Goal: Task Accomplishment & Management: Use online tool/utility

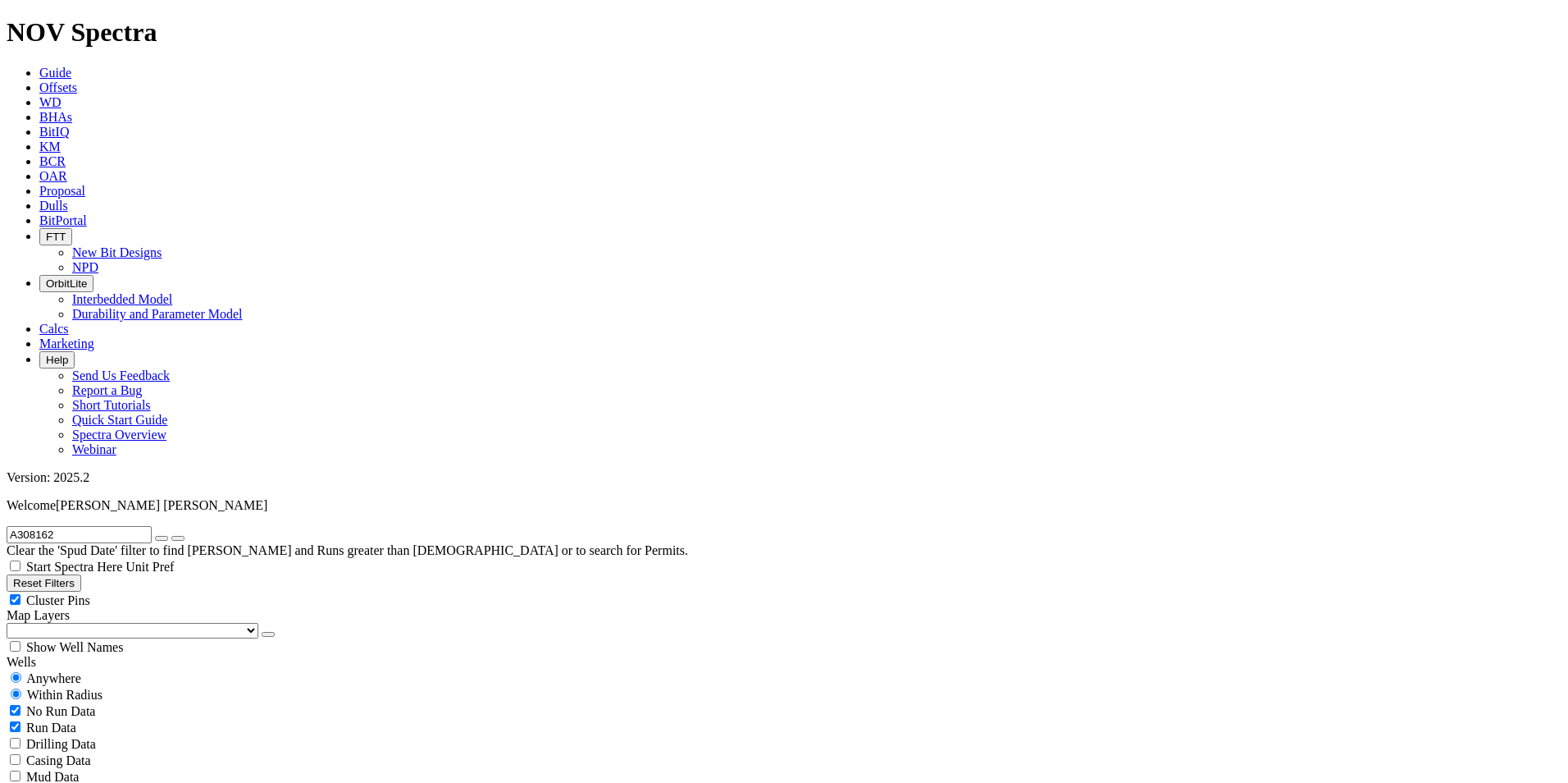
radio input "false"
radio input "true"
click at [161, 539] on icon "button" at bounding box center [161, 539] width 0 height 0
click at [119, 526] on input "text" at bounding box center [79, 534] width 145 height 17
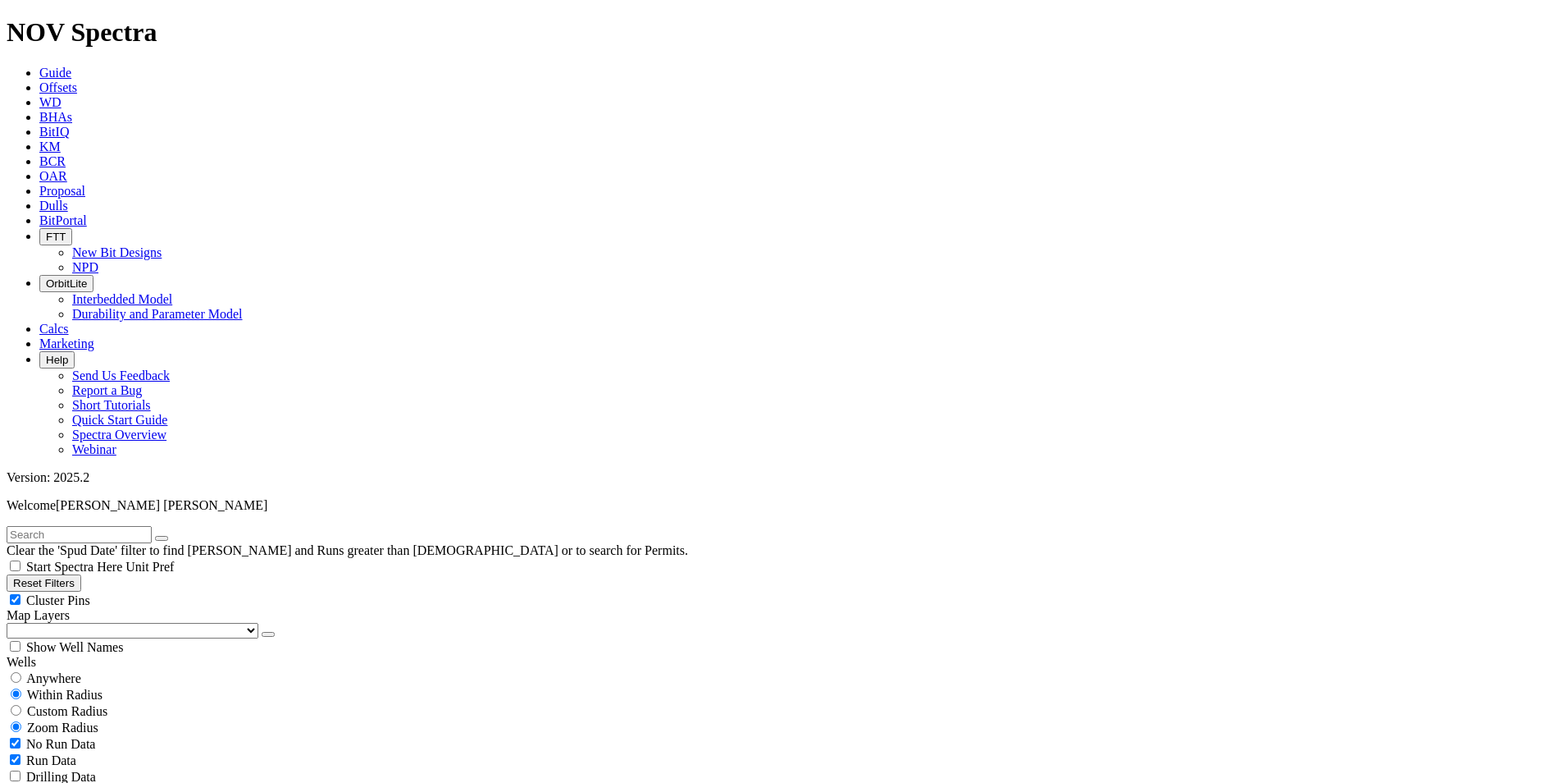
paste input "A308464"
type input "A308464"
click at [22, 672] on input "radio" at bounding box center [16, 677] width 11 height 11
radio input "true"
radio input "false"
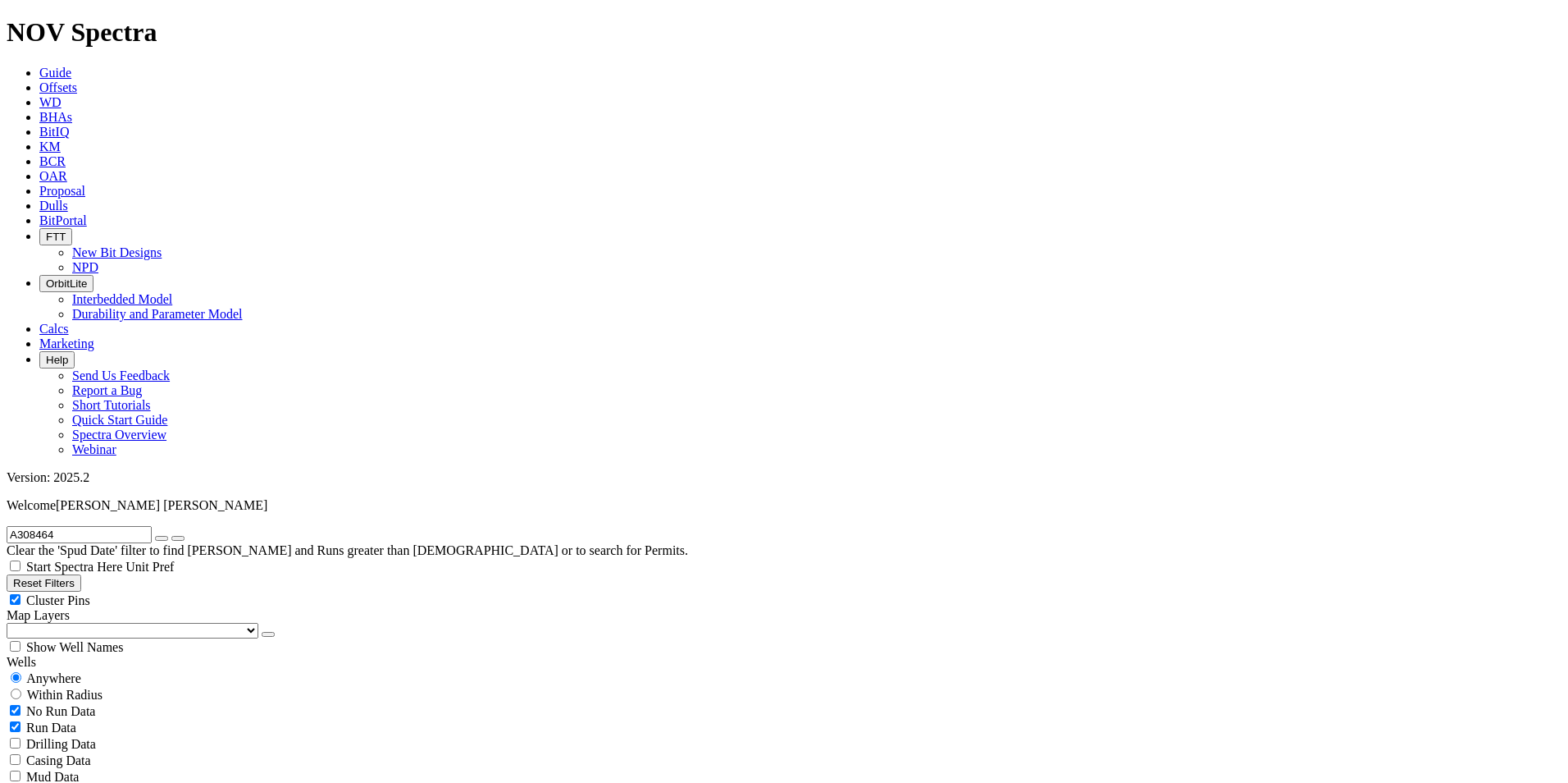
scroll to position [1380, 0]
click at [81, 526] on input "A308464" at bounding box center [79, 534] width 145 height 17
drag, startPoint x: 95, startPoint y: 80, endPoint x: -31, endPoint y: 56, distance: 128.3
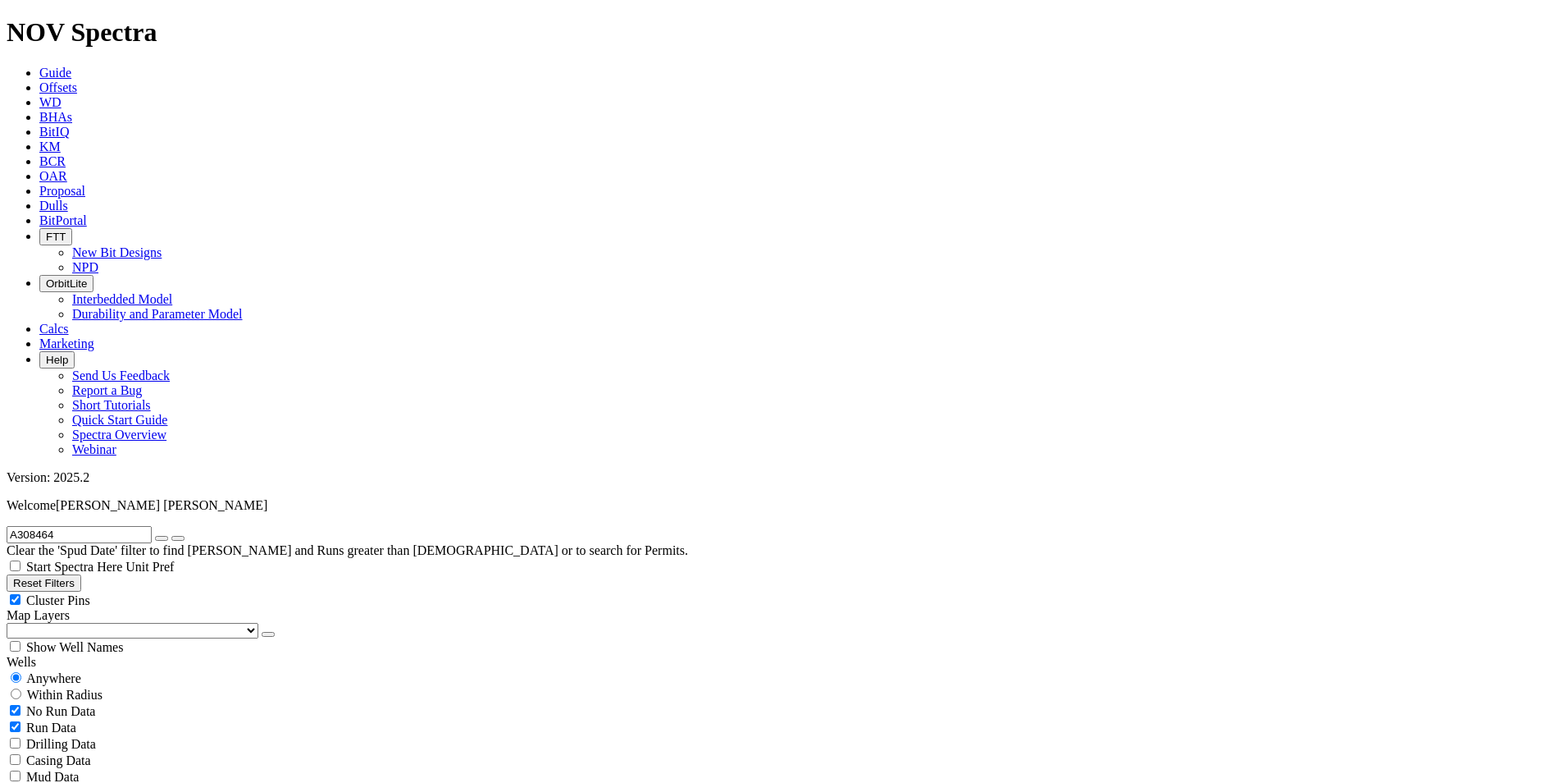
paste input "5693"
type input "A305693"
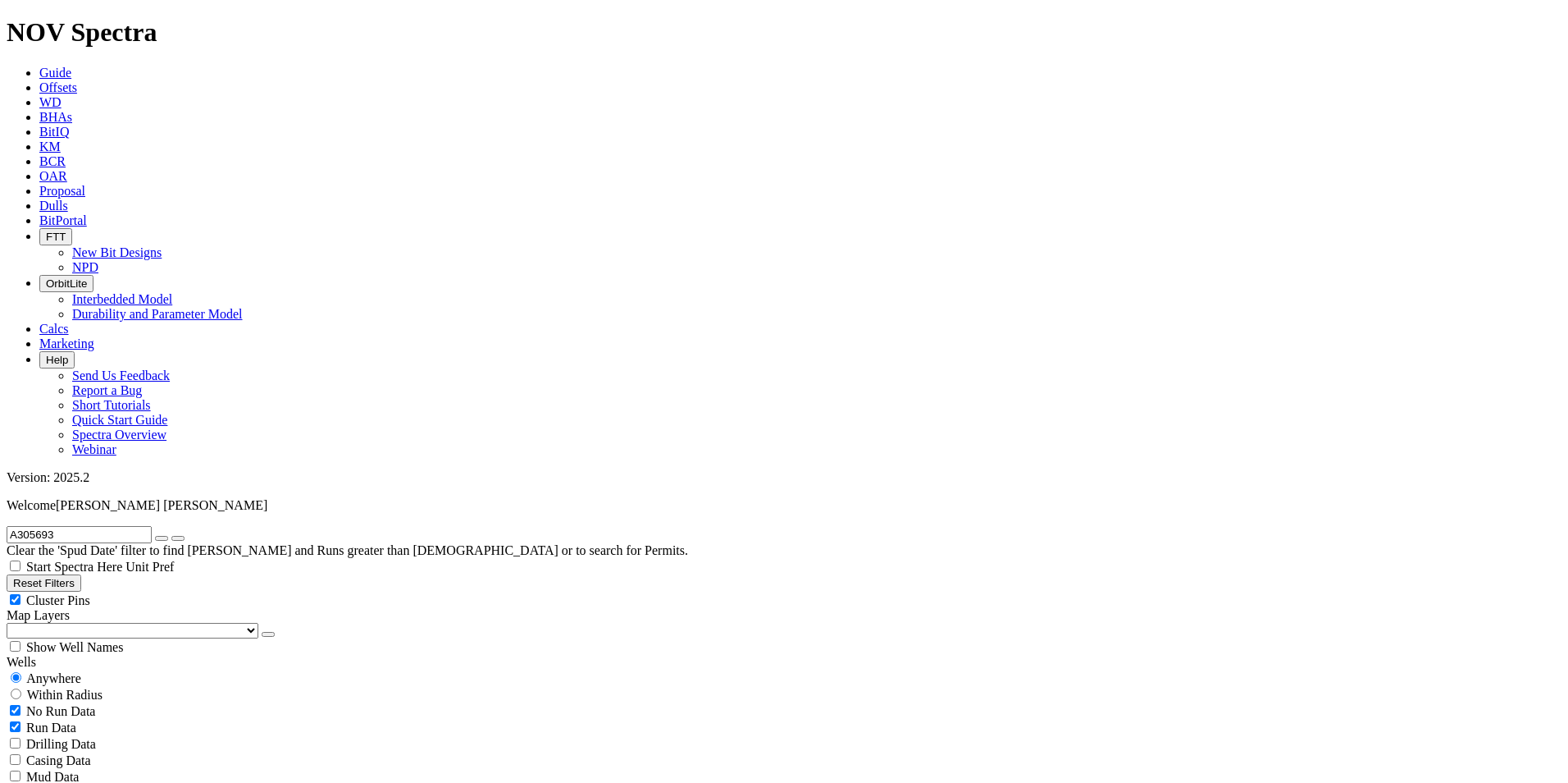
click at [161, 539] on icon "button" at bounding box center [161, 539] width 0 height 0
radio input "false"
radio input "true"
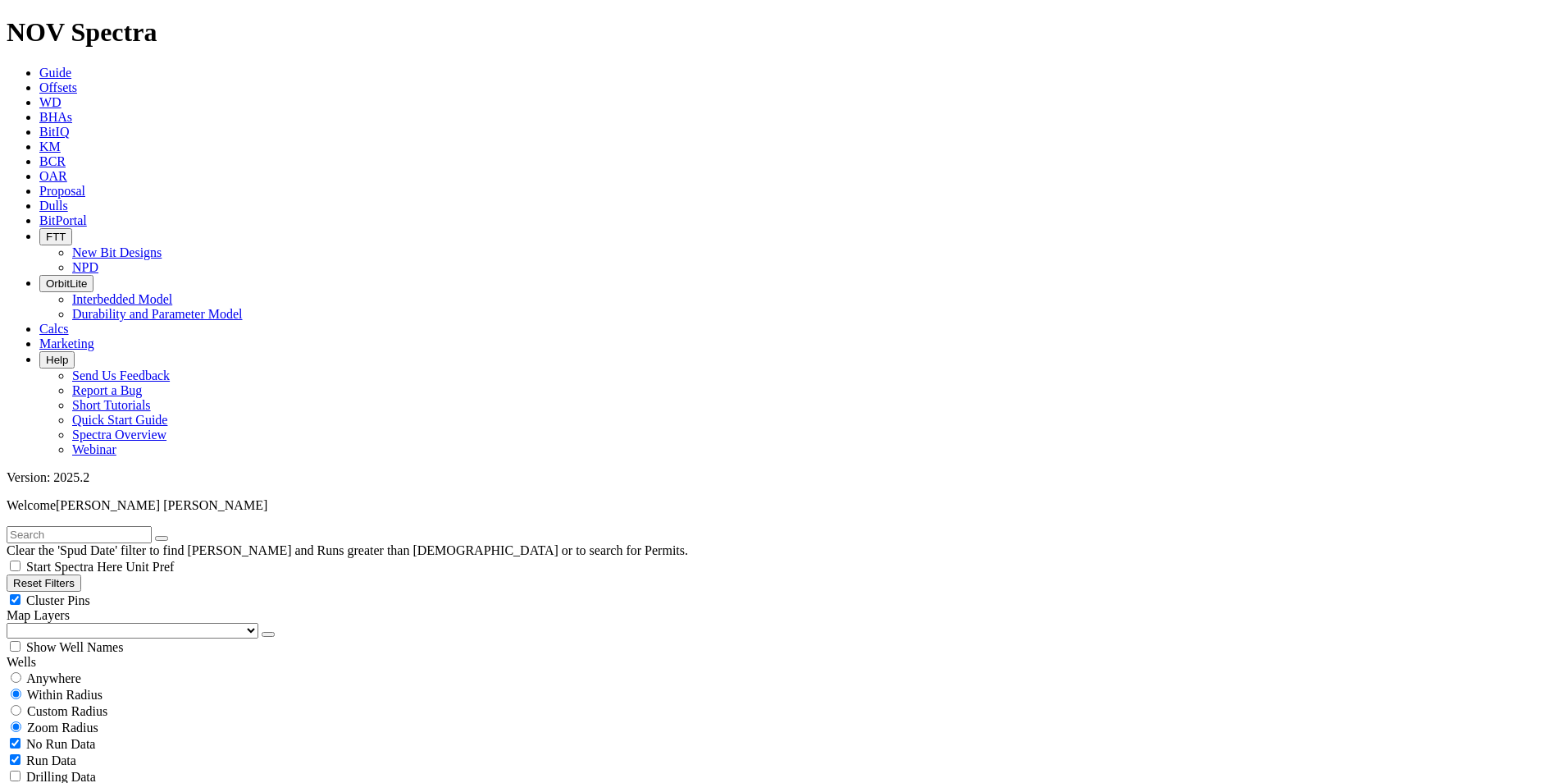
click at [118, 526] on input "text" at bounding box center [79, 534] width 145 height 17
paste input "A308344"
type input "A308344"
click at [34, 670] on div "Anywhere" at bounding box center [784, 678] width 1555 height 17
radio input "true"
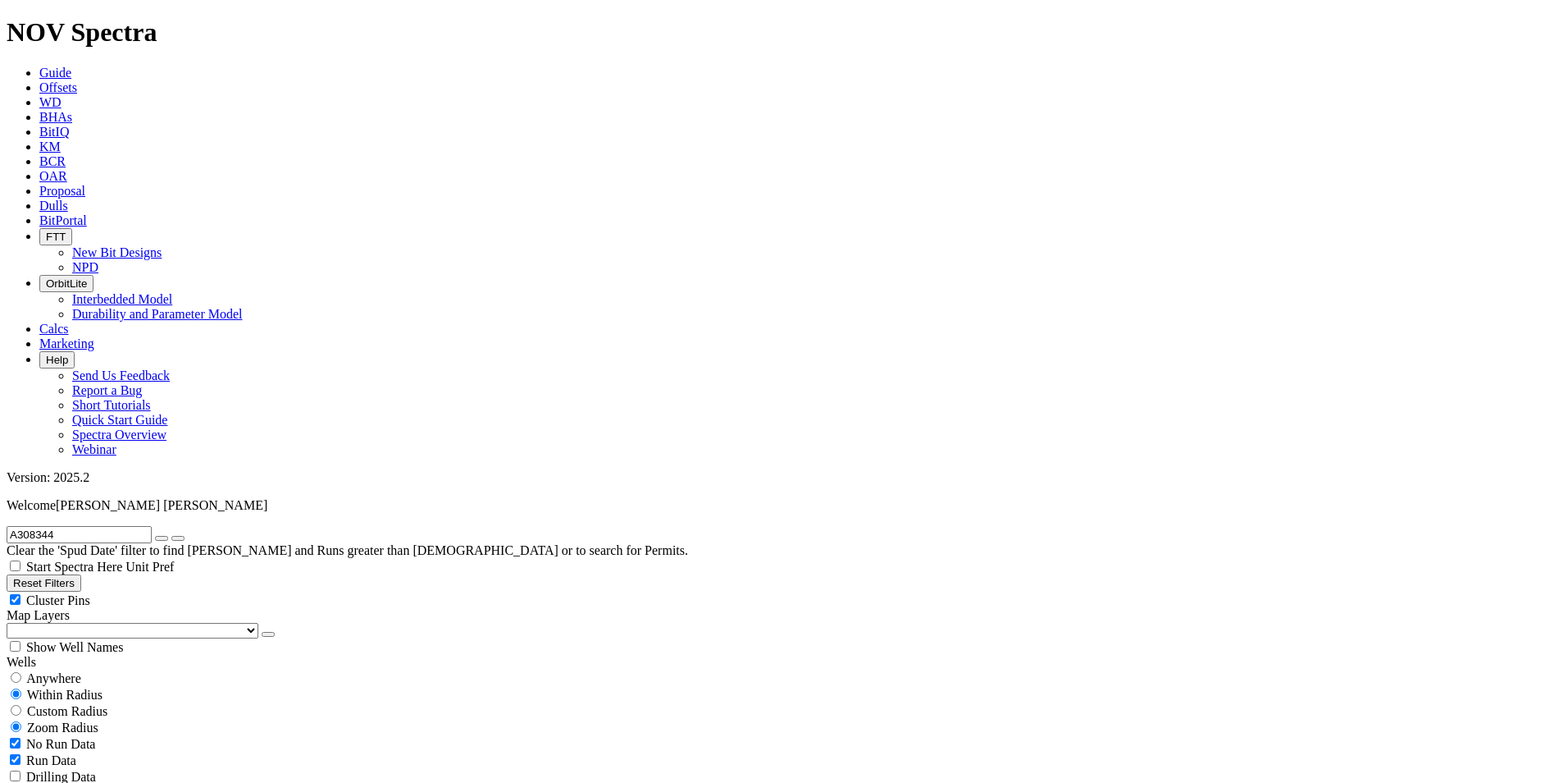
radio input "false"
click at [161, 539] on icon "button" at bounding box center [161, 539] width 0 height 0
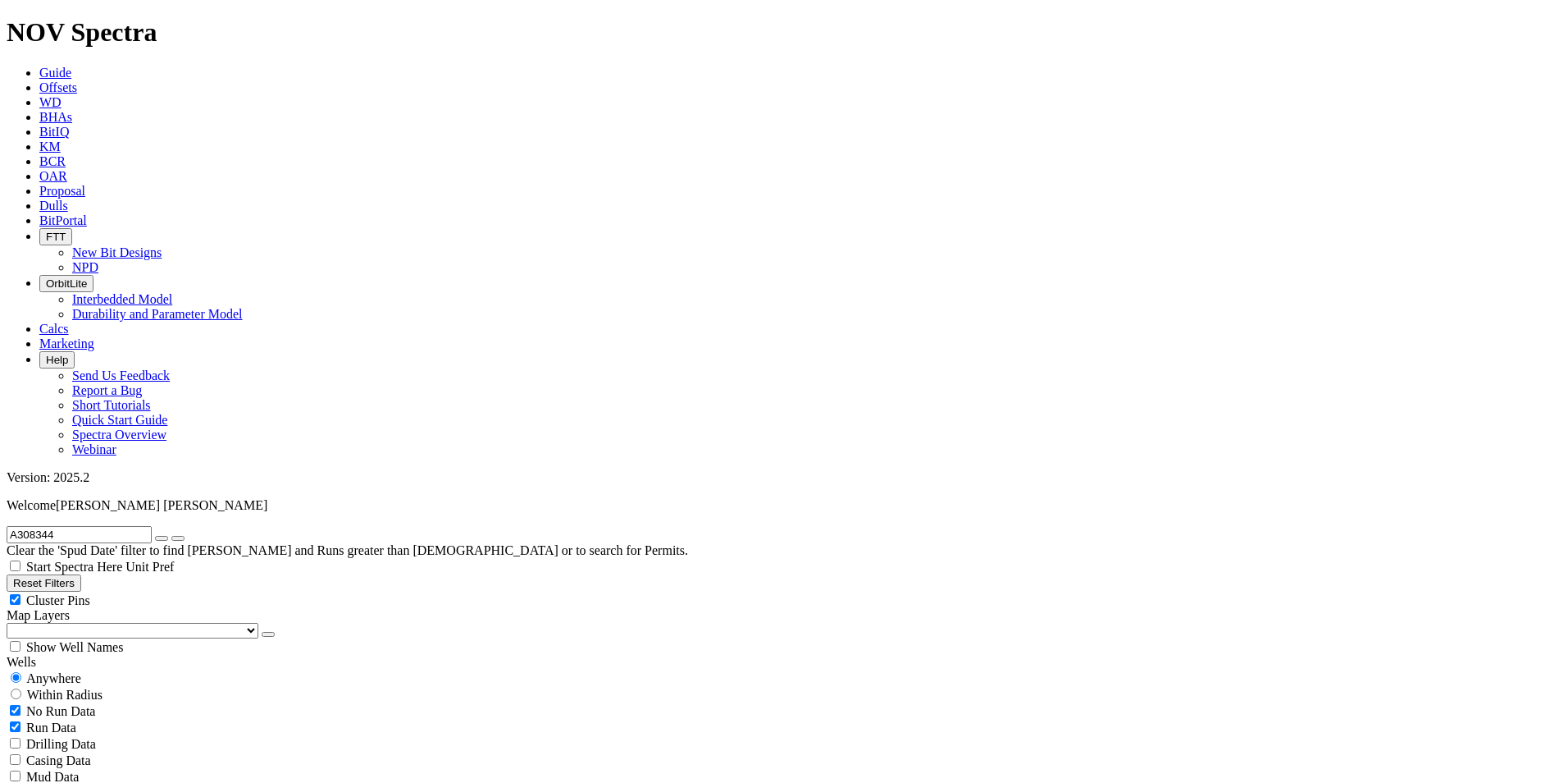
radio input "false"
radio input "true"
click at [75, 526] on input "text" at bounding box center [79, 534] width 145 height 17
paste input "A305694"
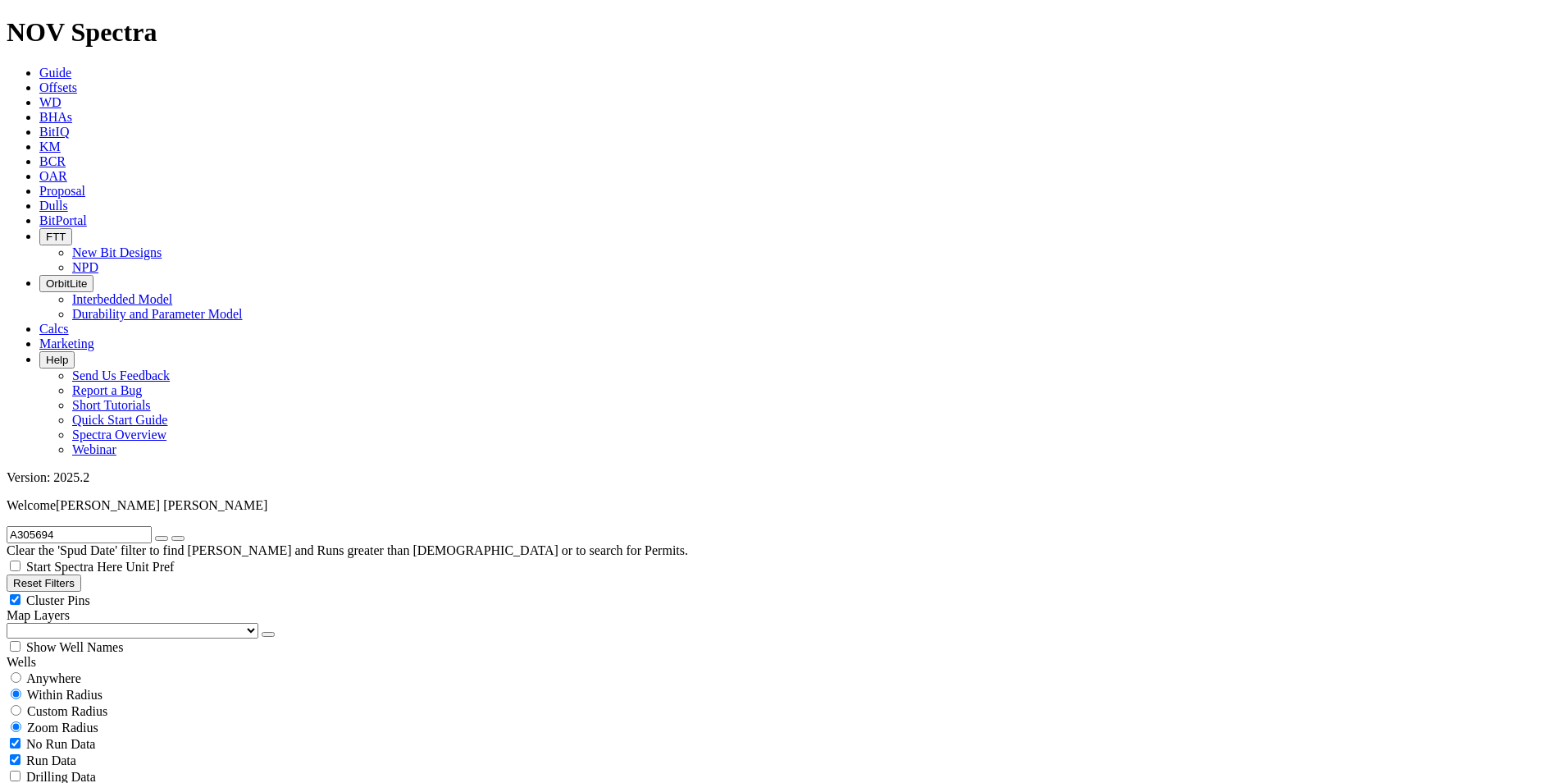
type input "A305694"
click at [22, 672] on input "radio" at bounding box center [16, 677] width 11 height 11
radio input "true"
radio input "false"
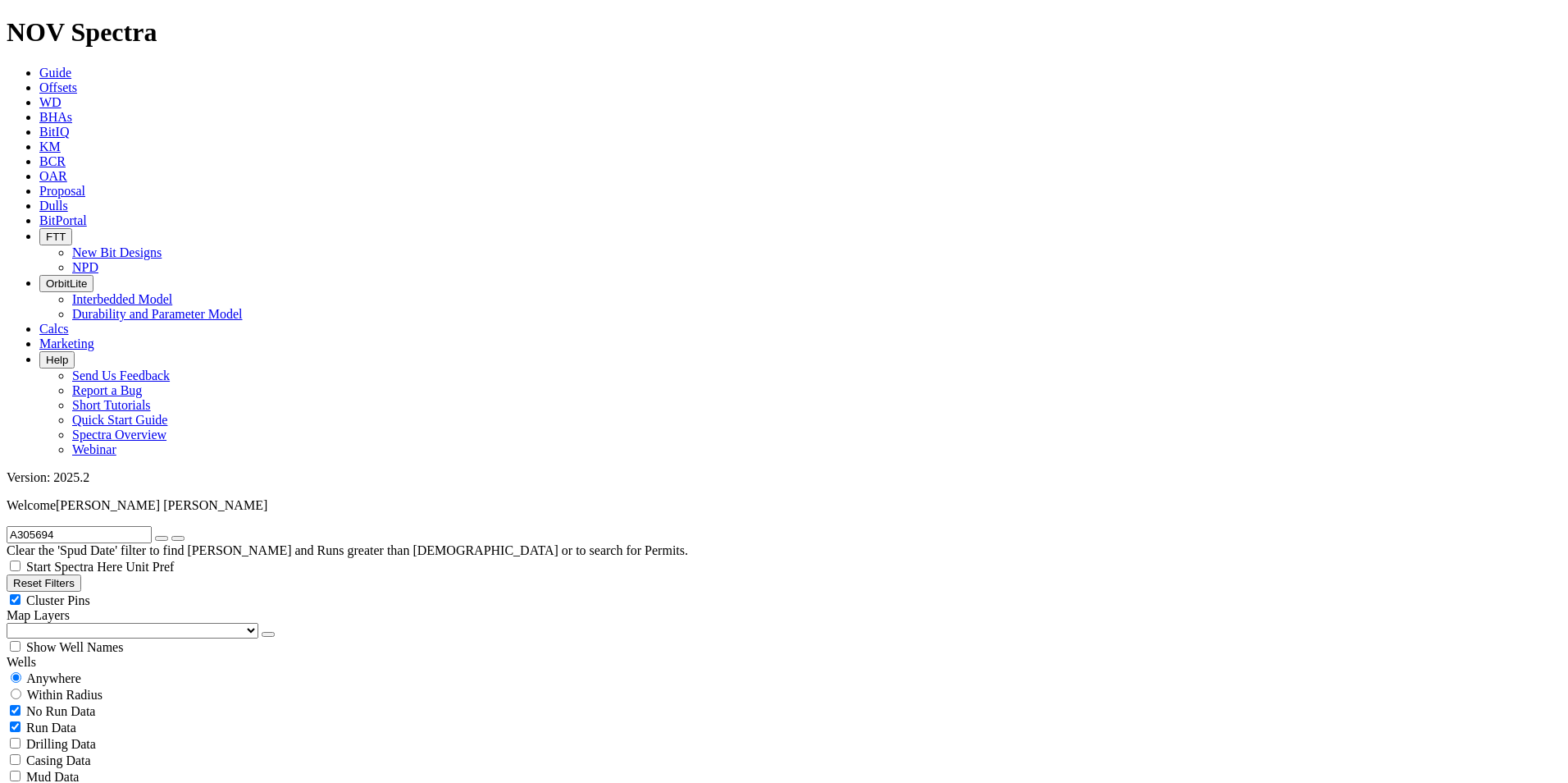
click at [161, 539] on icon "button" at bounding box center [161, 539] width 0 height 0
radio input "false"
radio input "true"
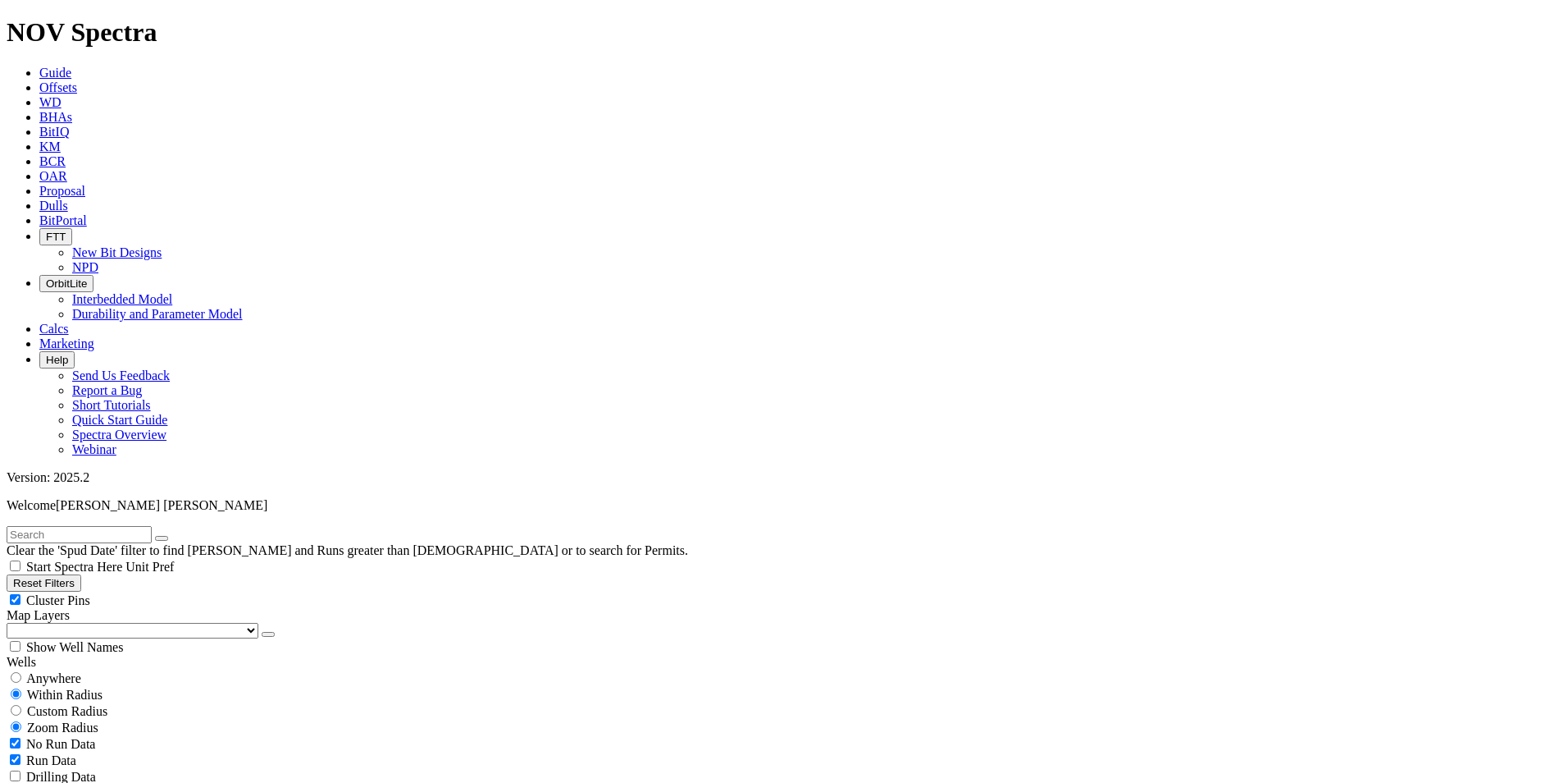
click at [94, 526] on input "text" at bounding box center [79, 534] width 145 height 17
paste input "A307826"
type input "A307826"
click at [50, 672] on span "Anywhere" at bounding box center [54, 679] width 55 height 14
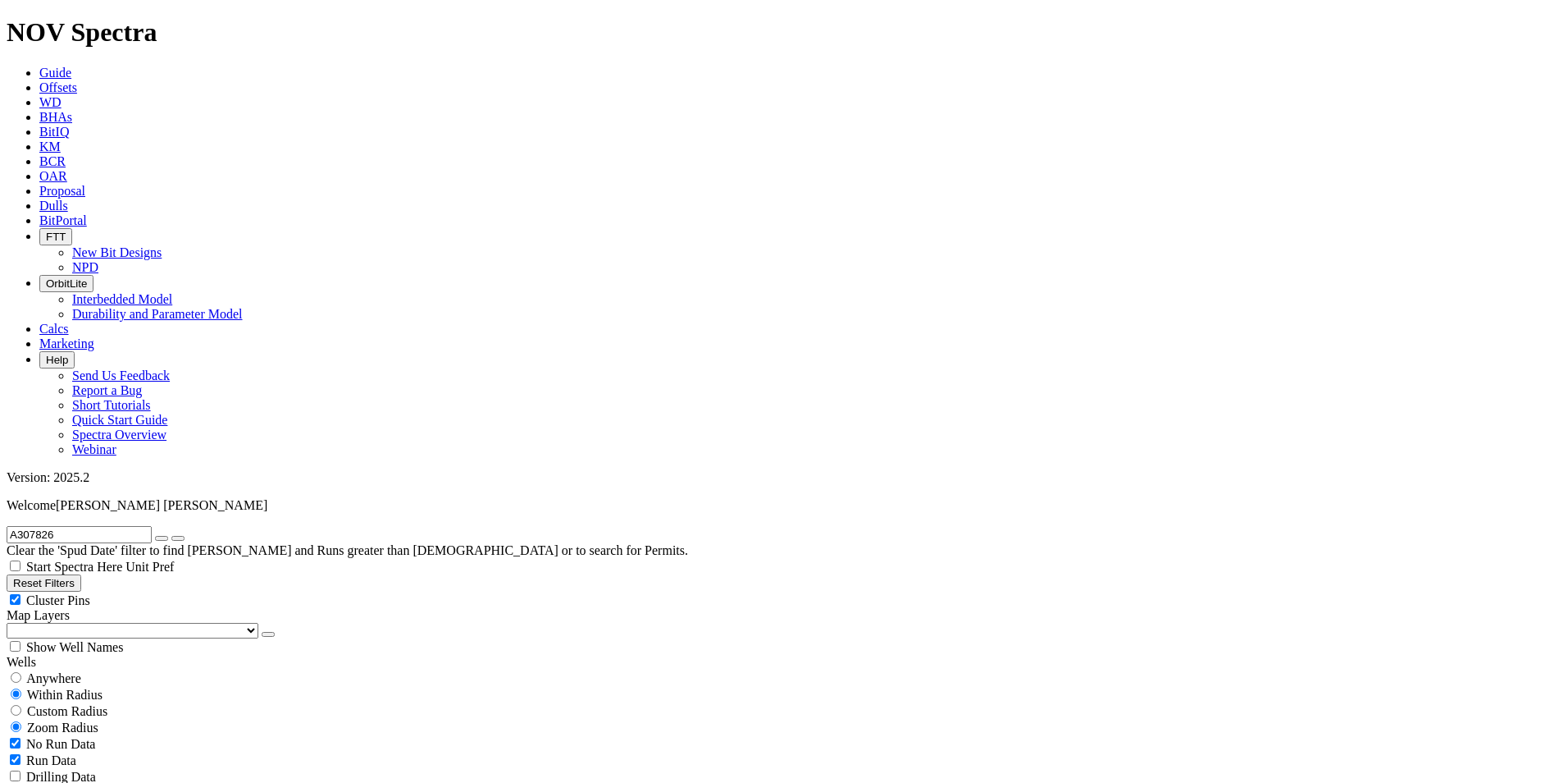
radio input "true"
radio input "false"
click at [161, 539] on icon "button" at bounding box center [161, 539] width 0 height 0
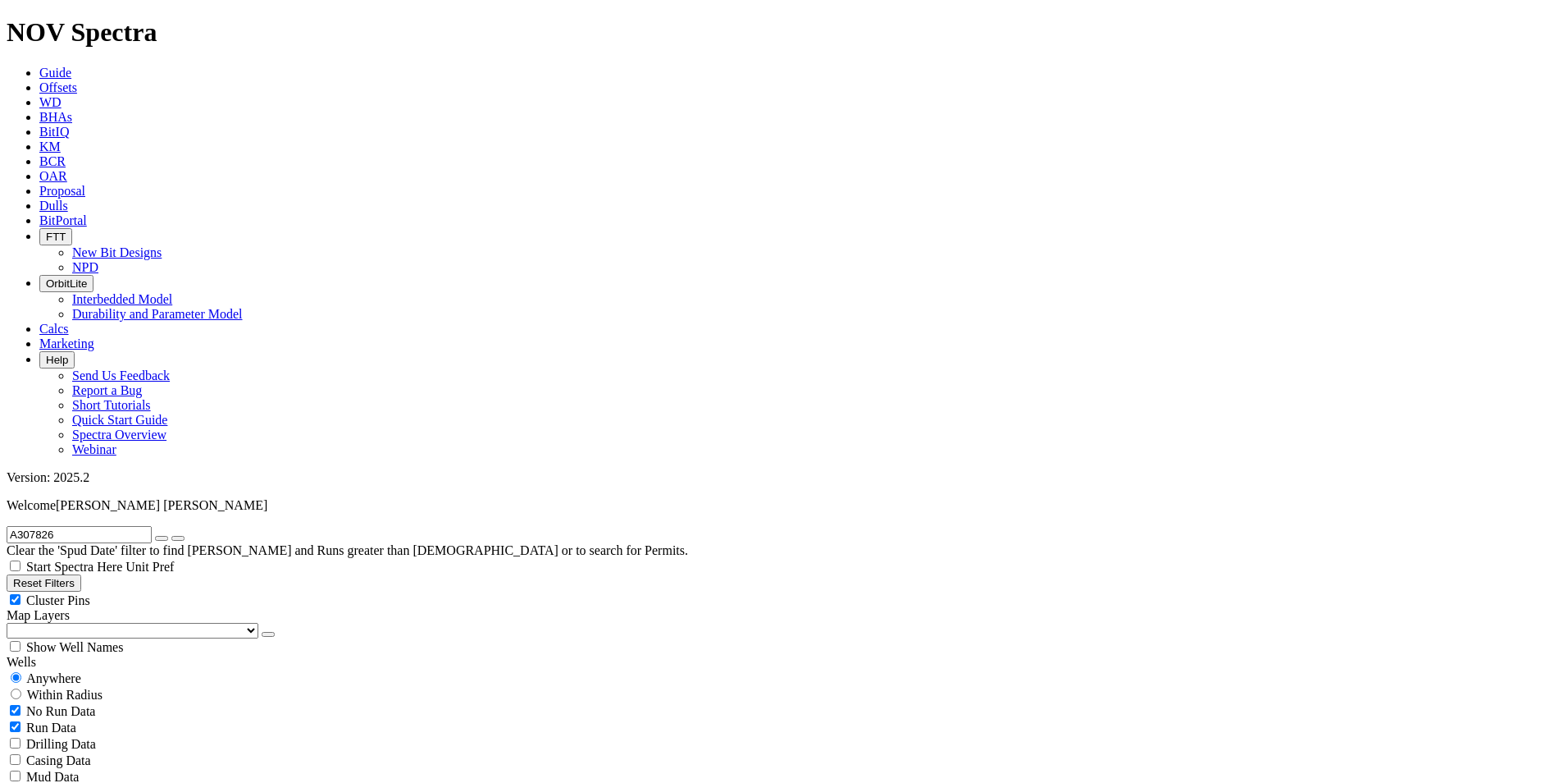
radio input "false"
radio input "true"
click at [100, 526] on input "text" at bounding box center [79, 534] width 145 height 17
paste input "A295281"
type input "A295281"
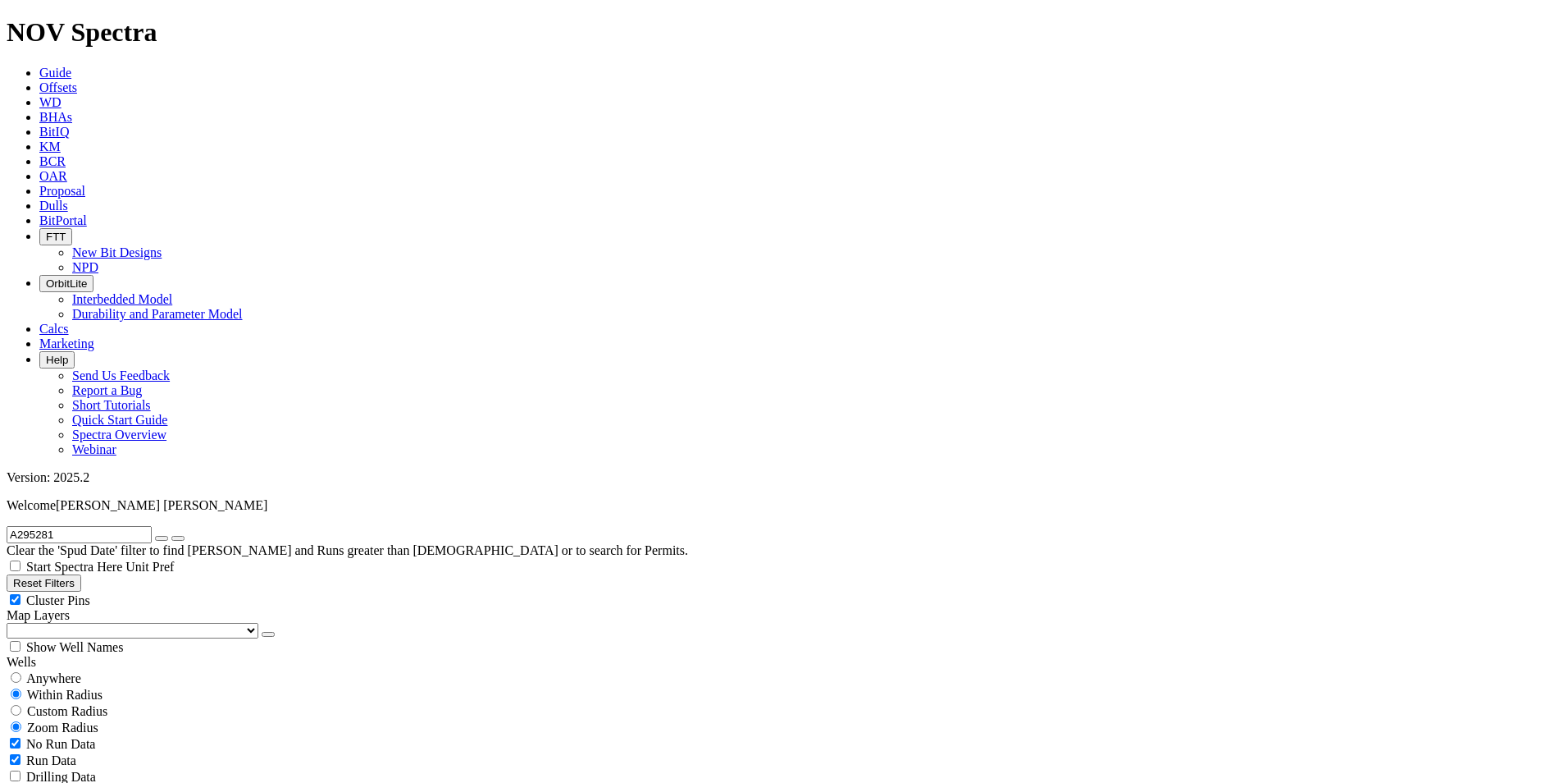
click at [72, 672] on span "Anywhere" at bounding box center [54, 679] width 55 height 14
radio input "true"
radio input "false"
click at [168, 536] on button "button" at bounding box center [160, 538] width 13 height 5
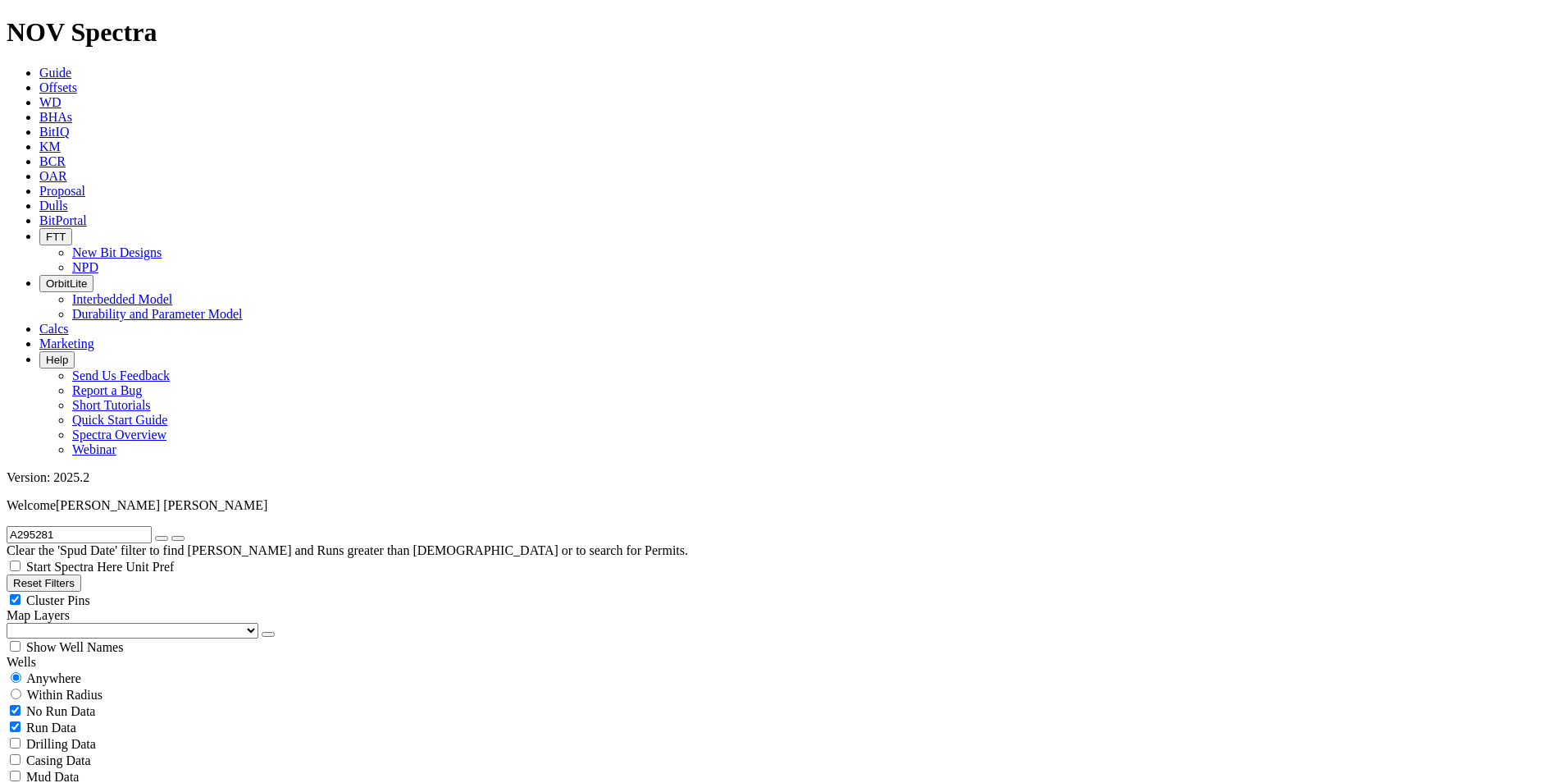
radio input "false"
radio input "true"
click at [130, 526] on input "text" at bounding box center [79, 534] width 145 height 17
paste input "A307980"
type input "A307980"
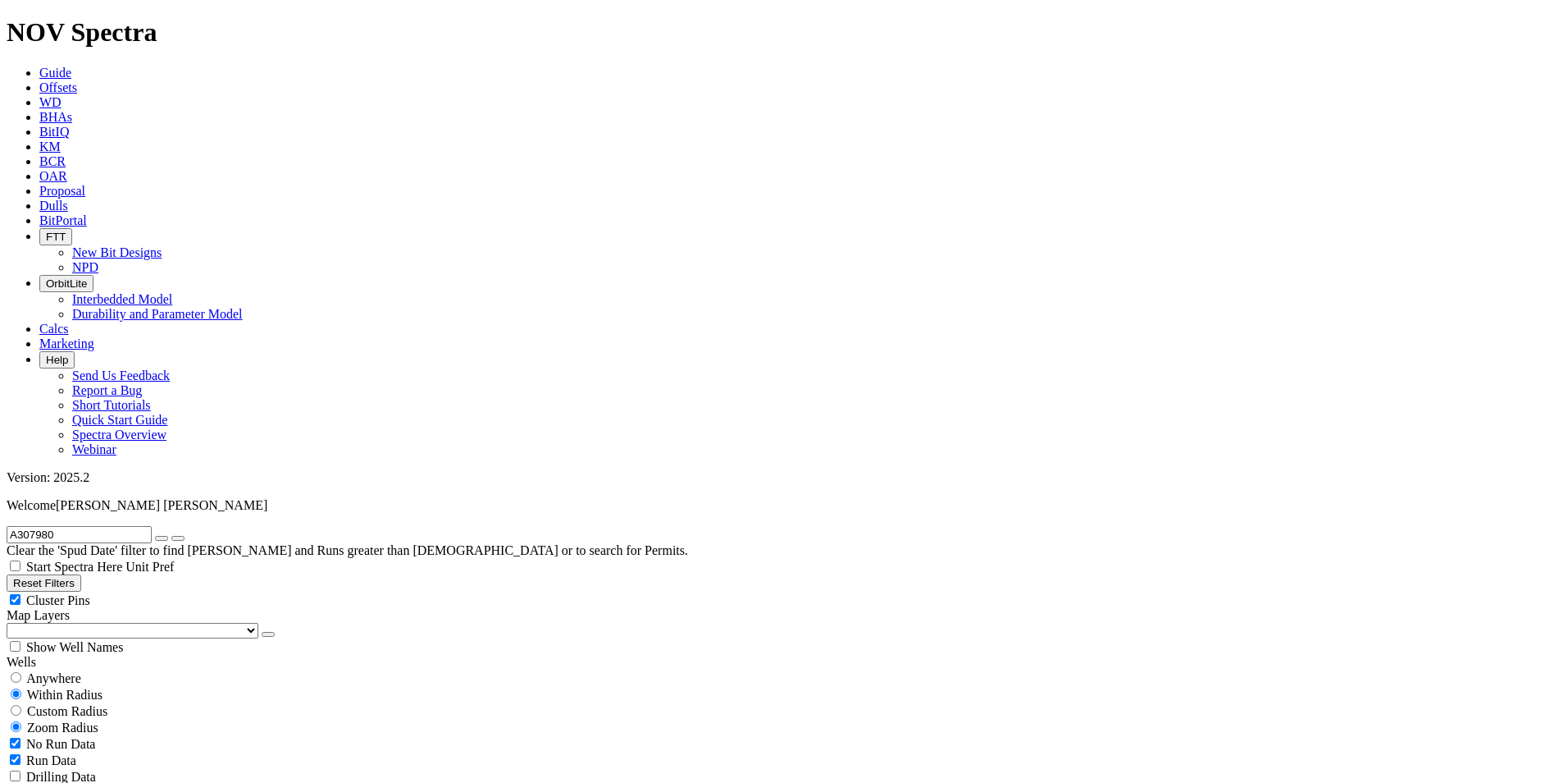
click at [64, 672] on span "Anywhere" at bounding box center [54, 679] width 55 height 14
radio input "true"
radio input "false"
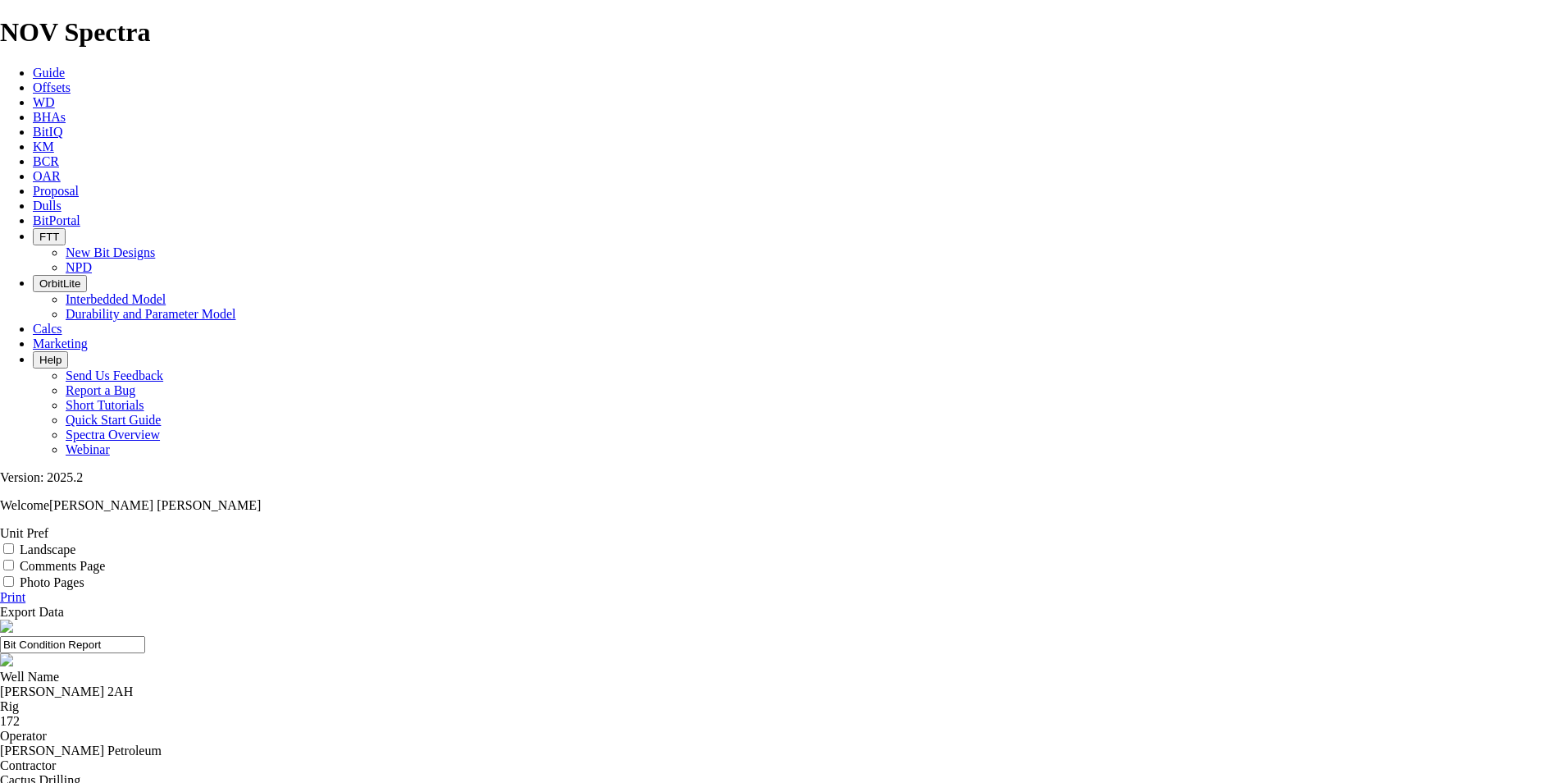
click at [14, 544] on input "Landscape" at bounding box center [8, 549] width 11 height 11
checkbox input "true"
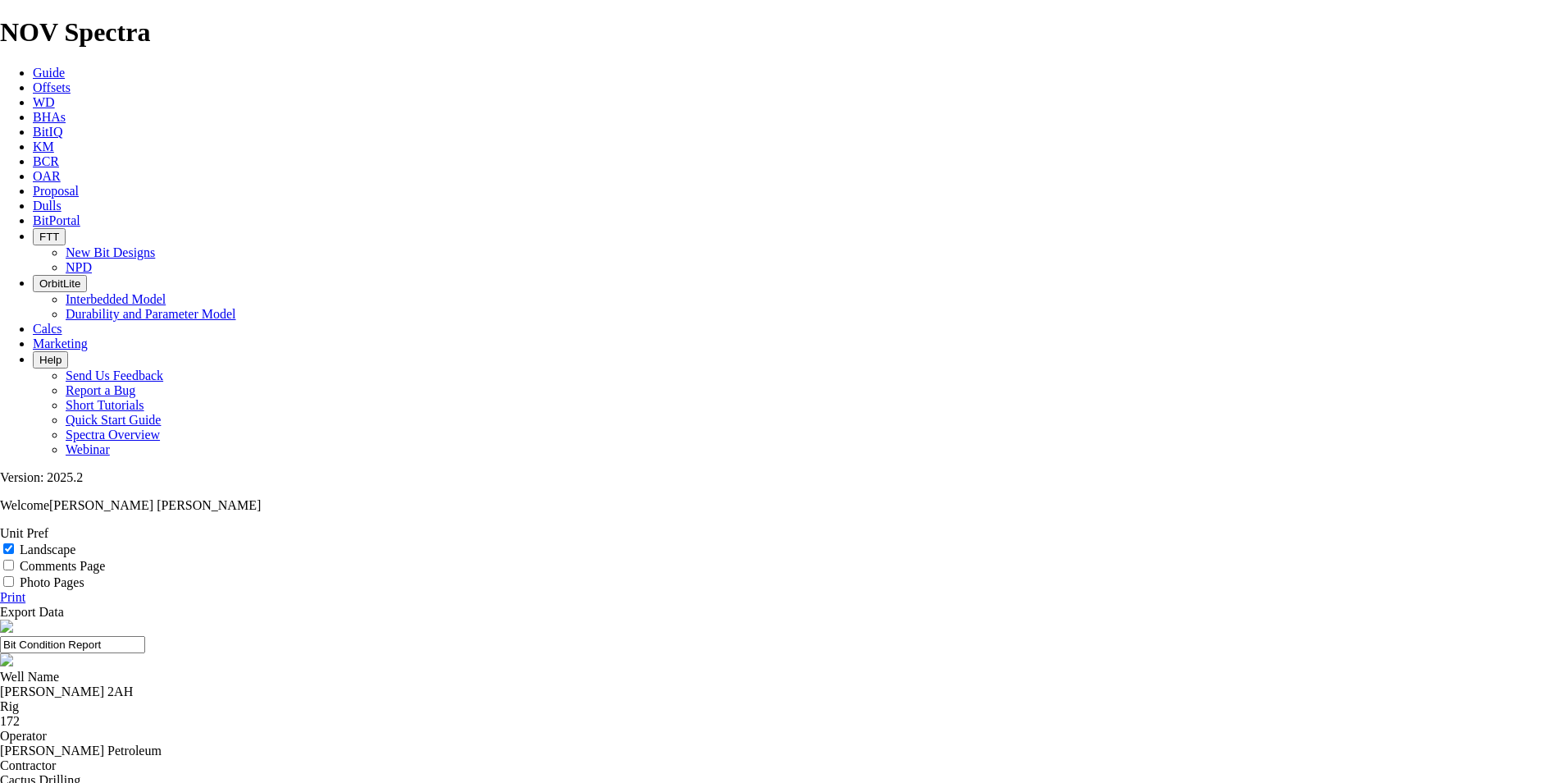
select select "number:1"
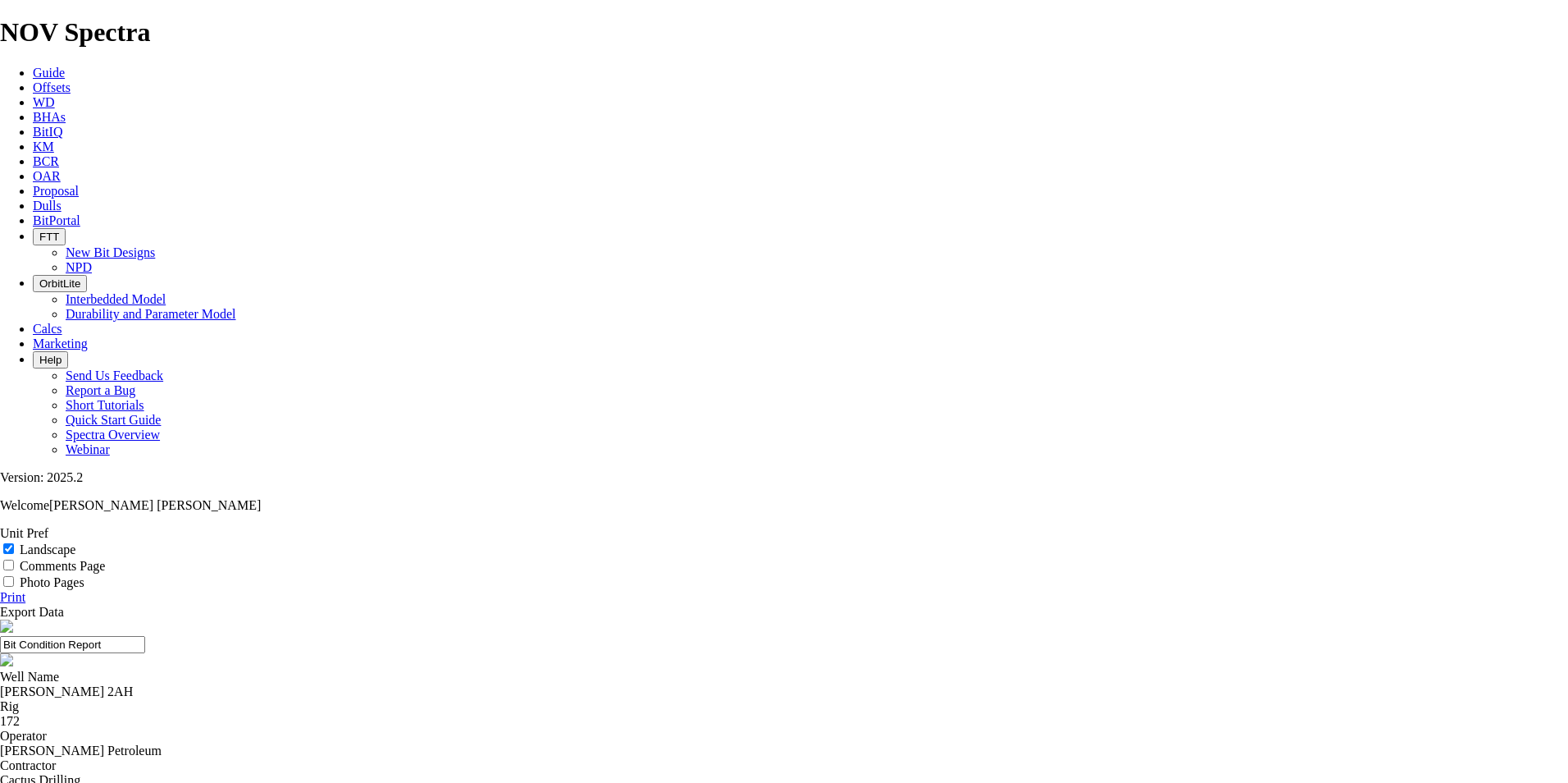
select select "string:WT"
select select "string:A"
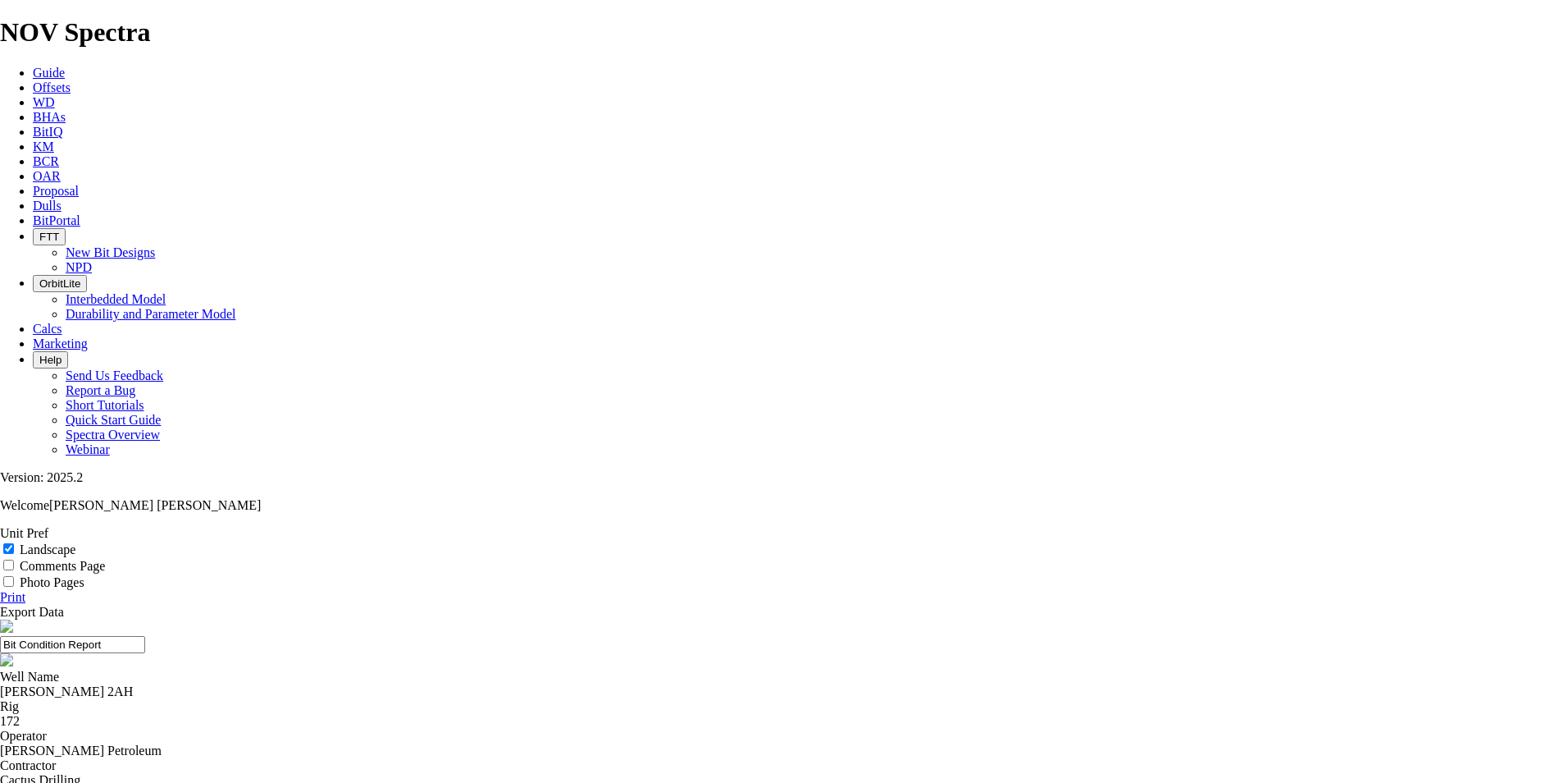
select select "string:A"
select select "string:TD"
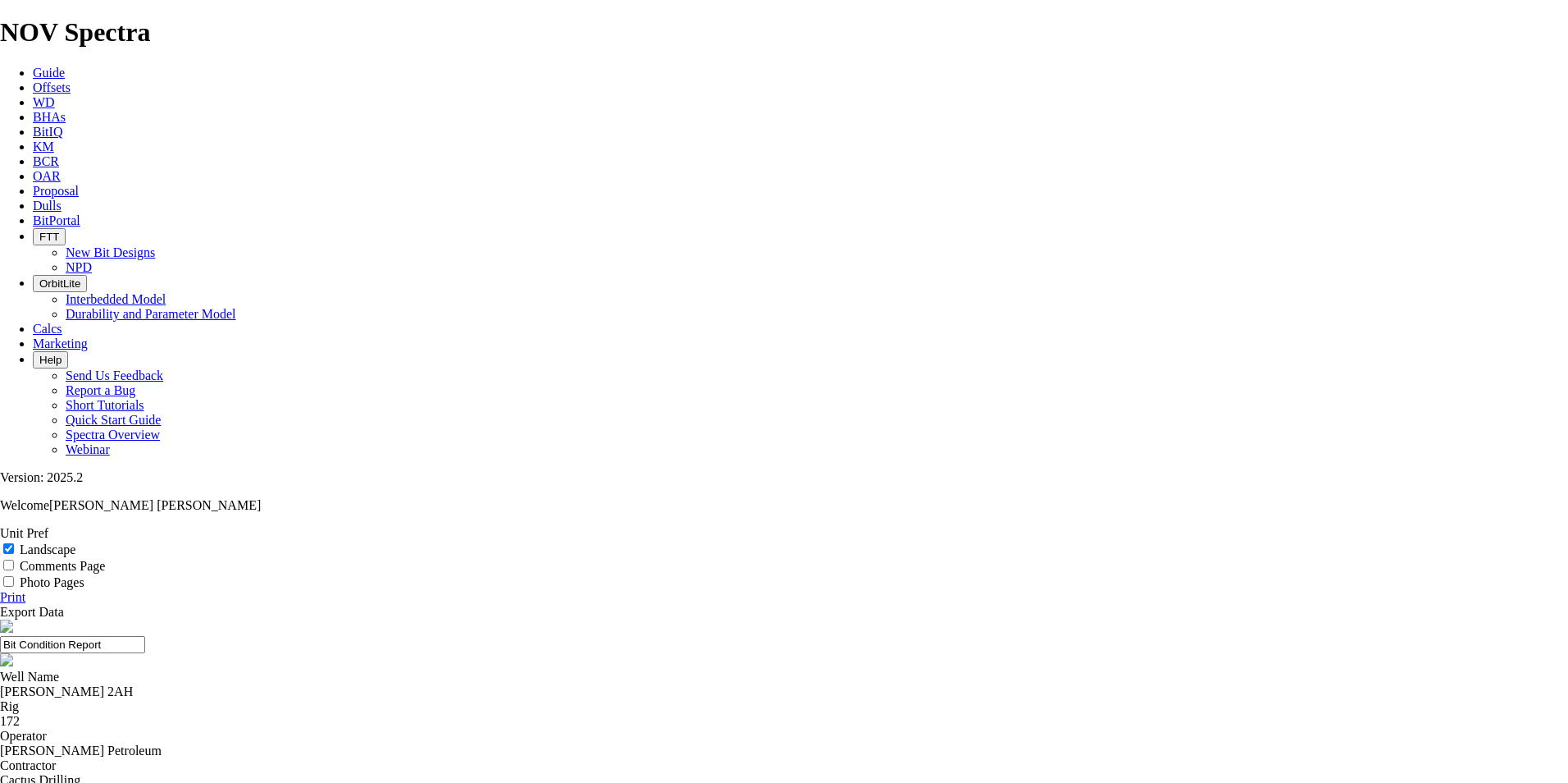
select select "string:TD"
click at [26, 590] on link "Print" at bounding box center [13, 597] width 26 height 14
click at [14, 544] on input "Landscape" at bounding box center [8, 549] width 11 height 11
checkbox input "true"
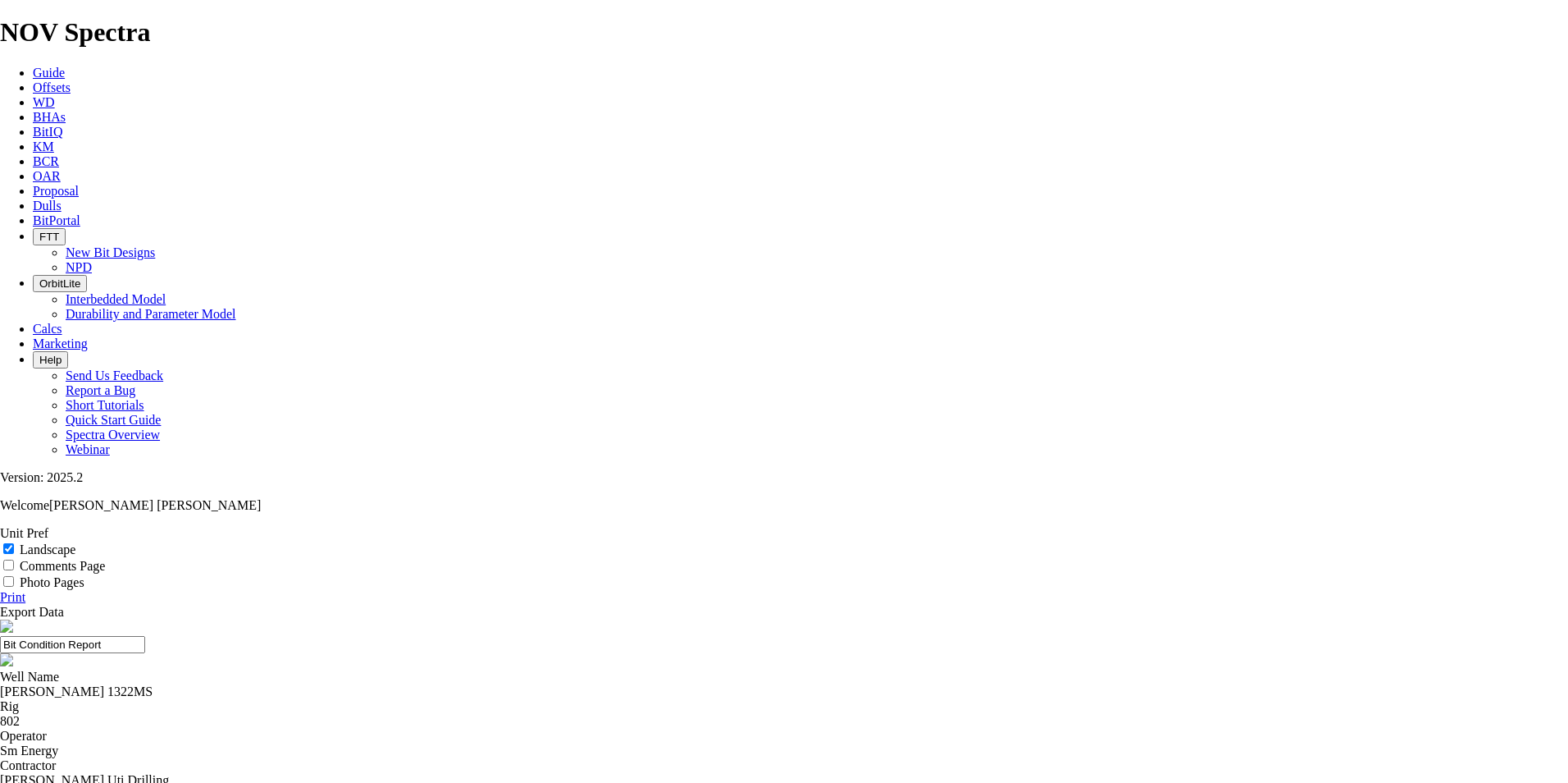
select select "number:1"
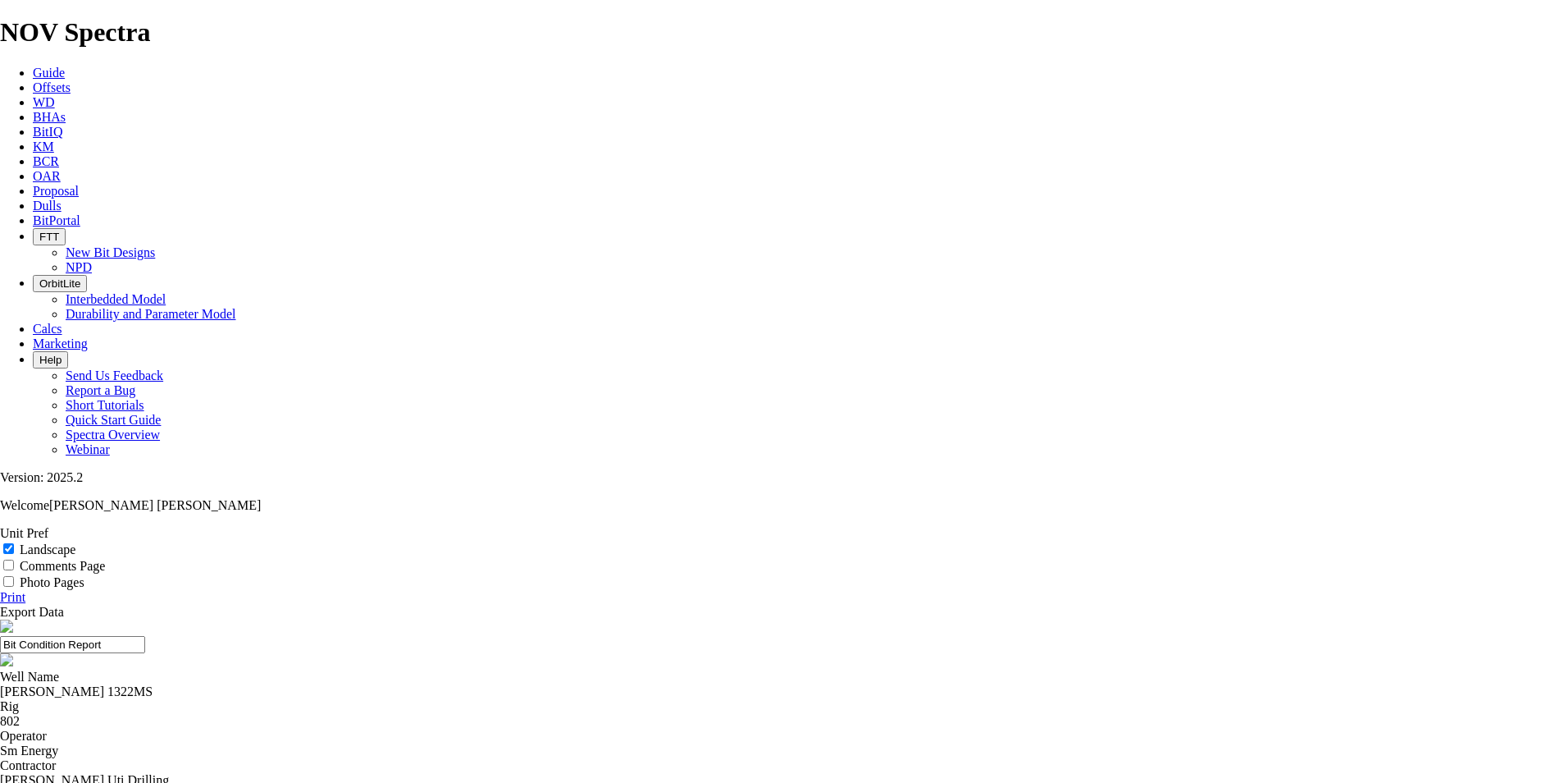
select select "string:CT"
select select "string:G"
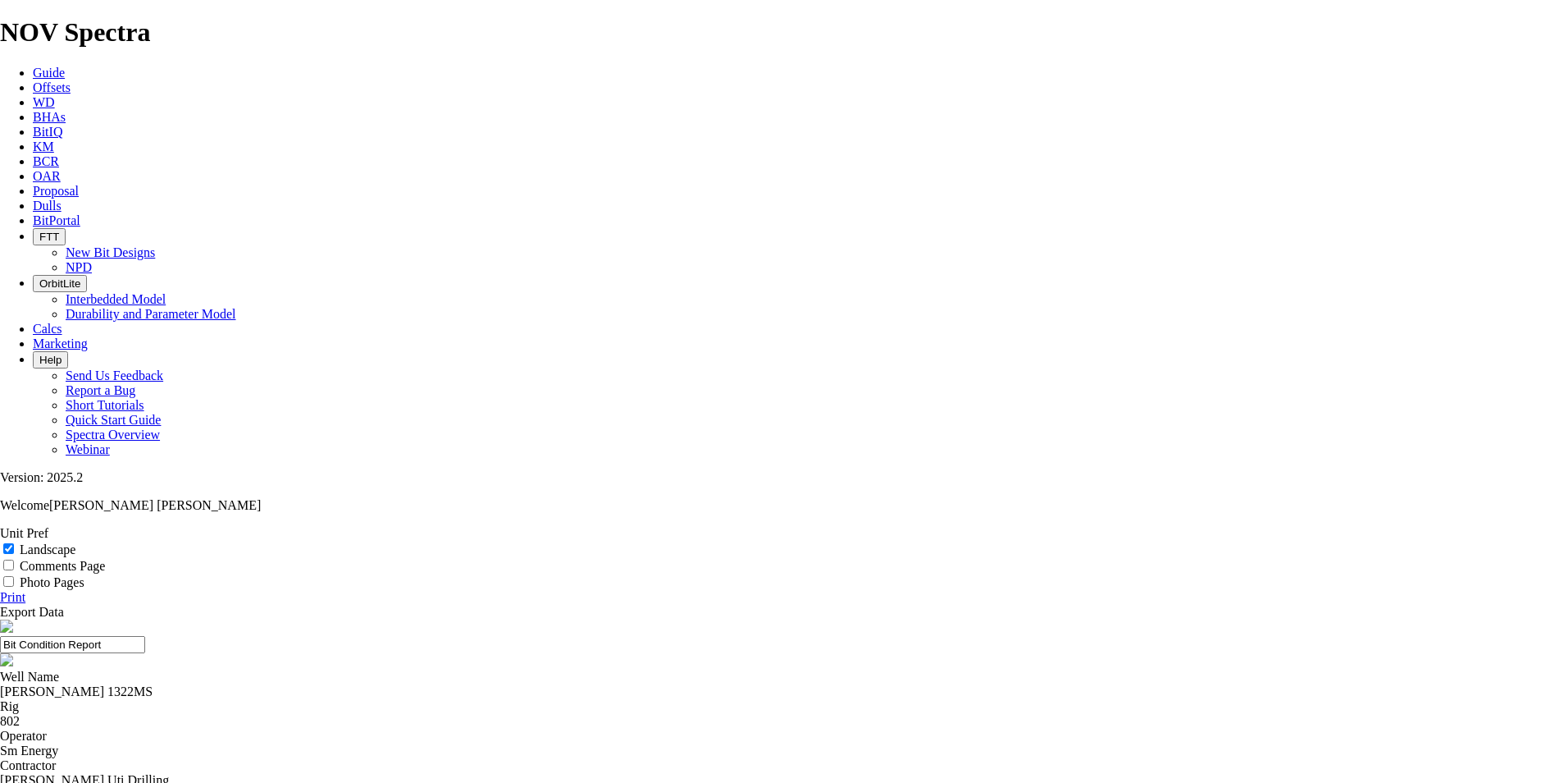
select select "string:G"
select select "string:NO"
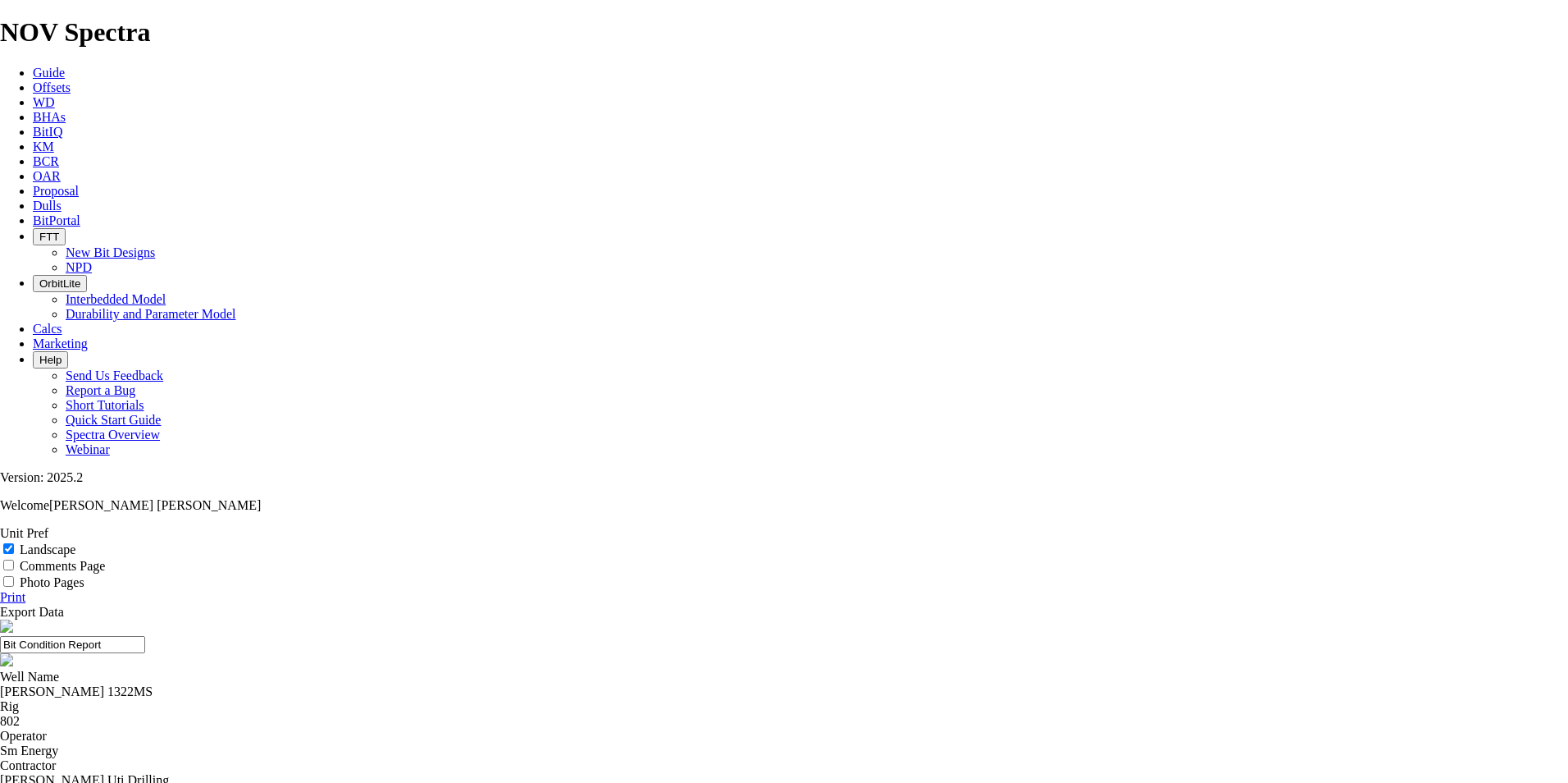
select select "string:NO"
select select "string:TD"
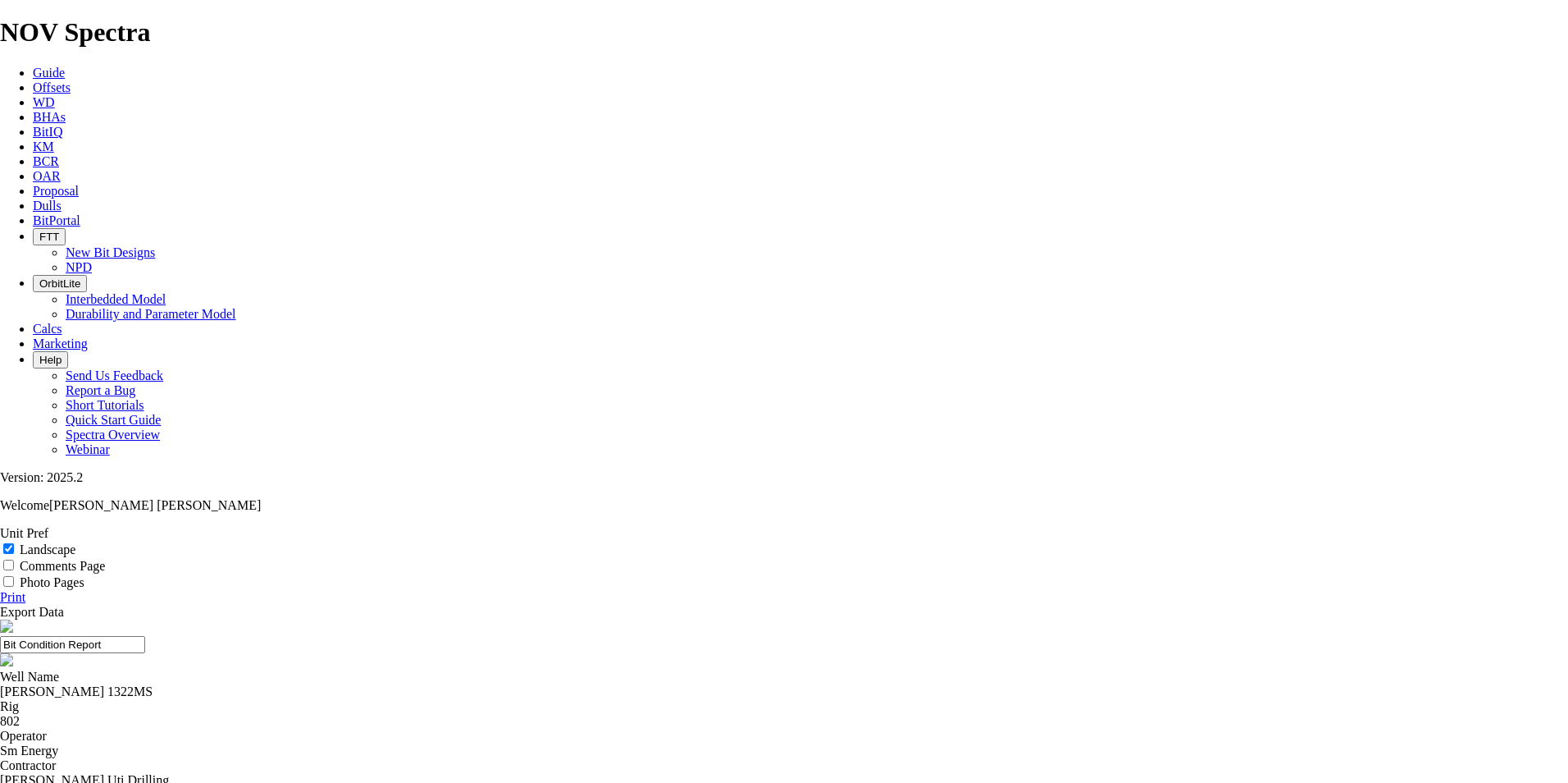
click at [26, 590] on link "Print" at bounding box center [13, 597] width 26 height 14
click at [14, 544] on input "Landscape" at bounding box center [8, 549] width 11 height 11
checkbox input "true"
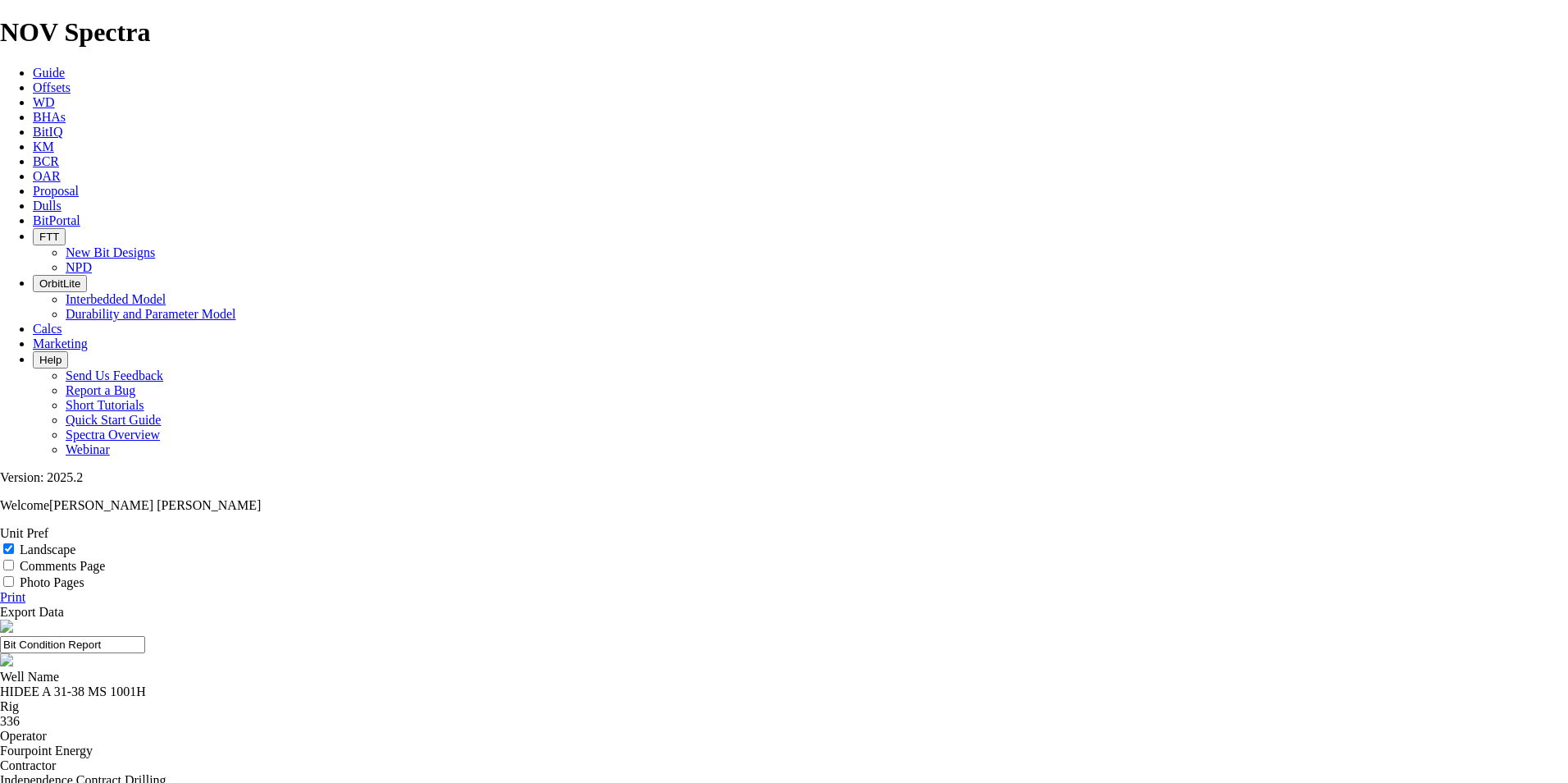
select select "string:G"
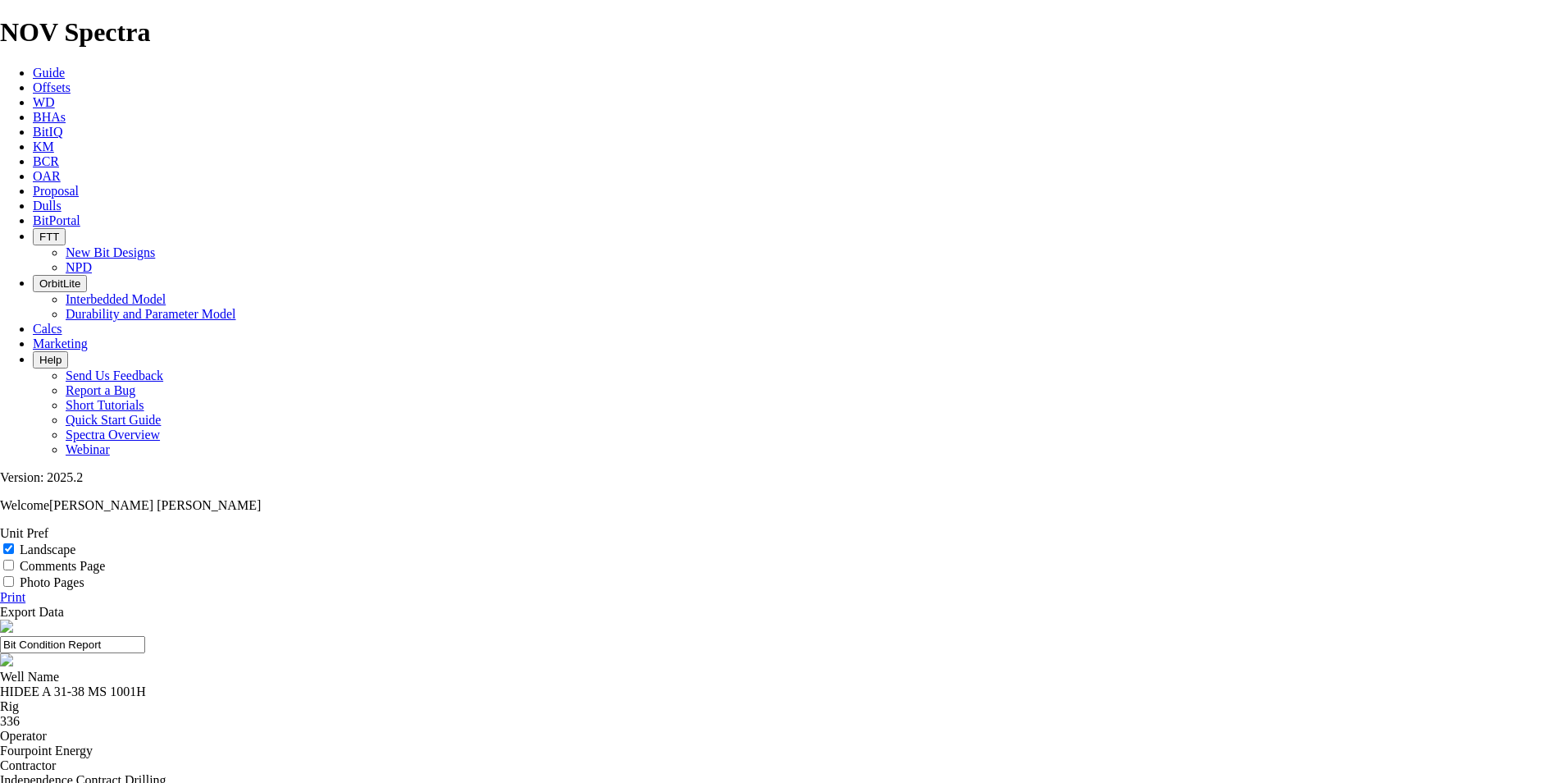
select select "string:G"
select select "string:NO"
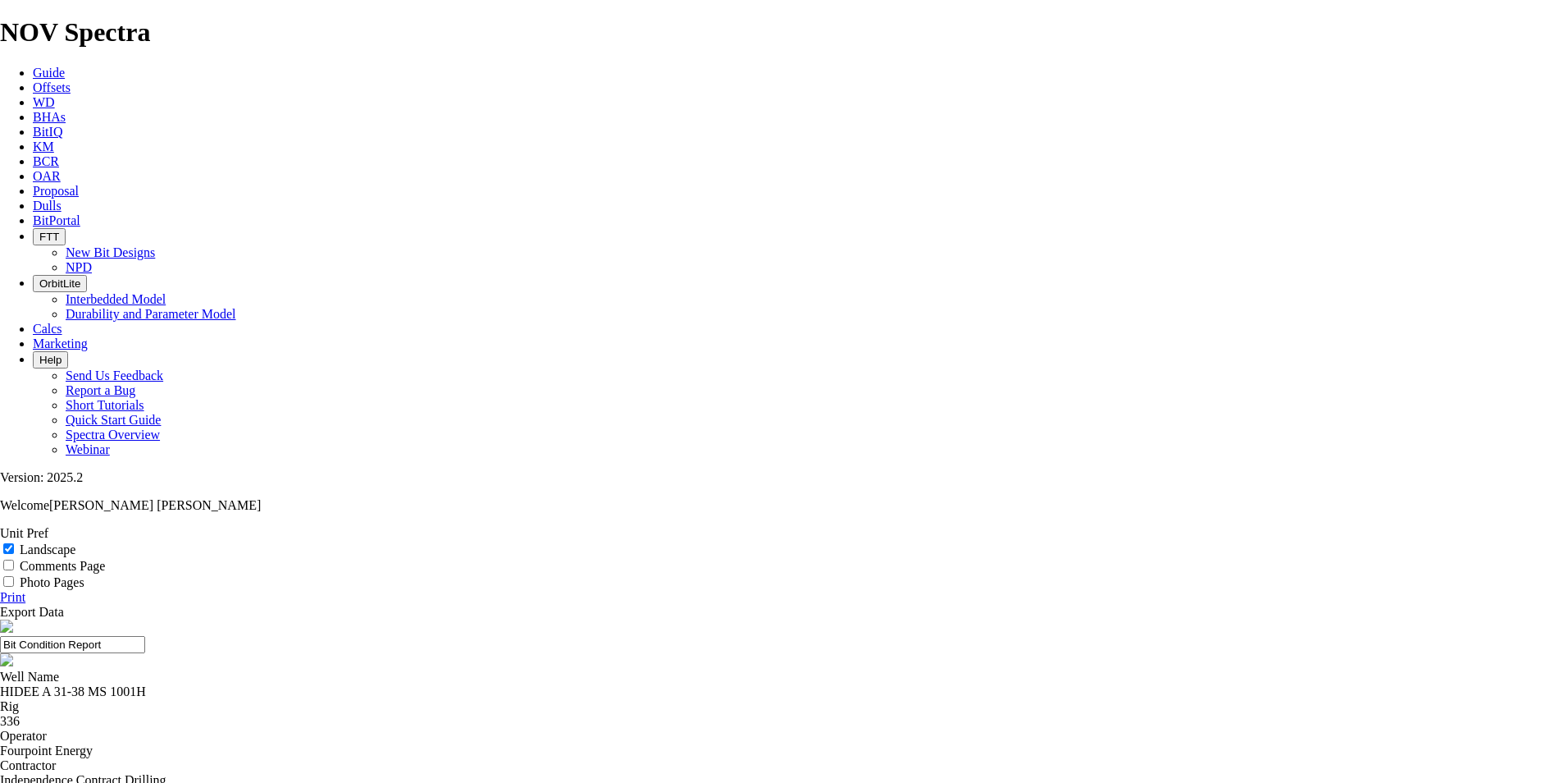
select select "string:NO"
select select "string:TD"
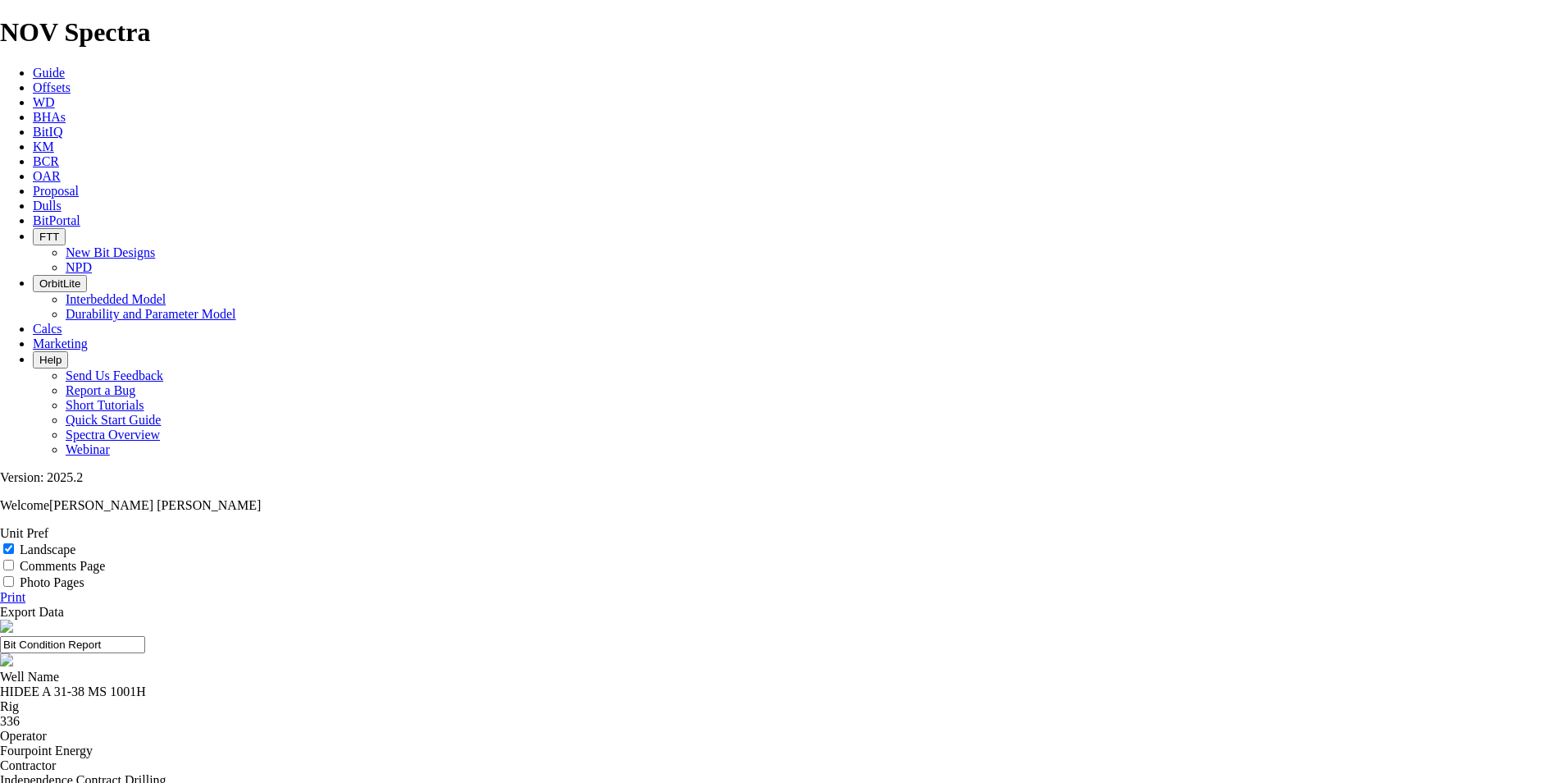
click at [26, 590] on link "Print" at bounding box center [13, 597] width 26 height 14
